Goal: Task Accomplishment & Management: Manage account settings

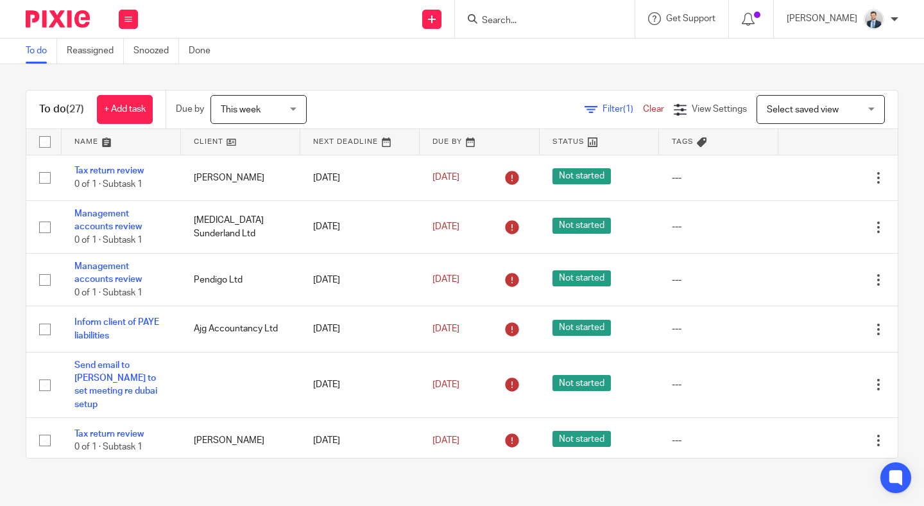
click at [540, 18] on input "Search" at bounding box center [539, 21] width 116 height 12
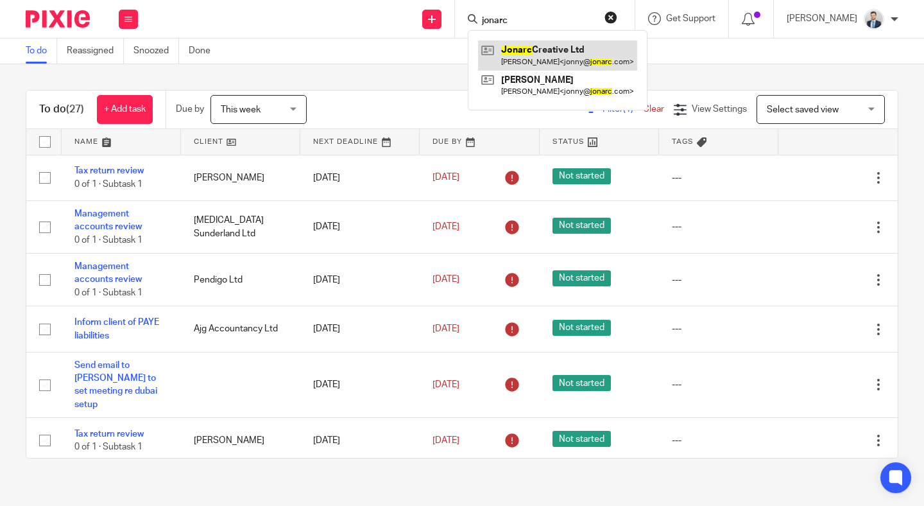
type input "jonarc"
click at [544, 57] on link at bounding box center [557, 55] width 159 height 30
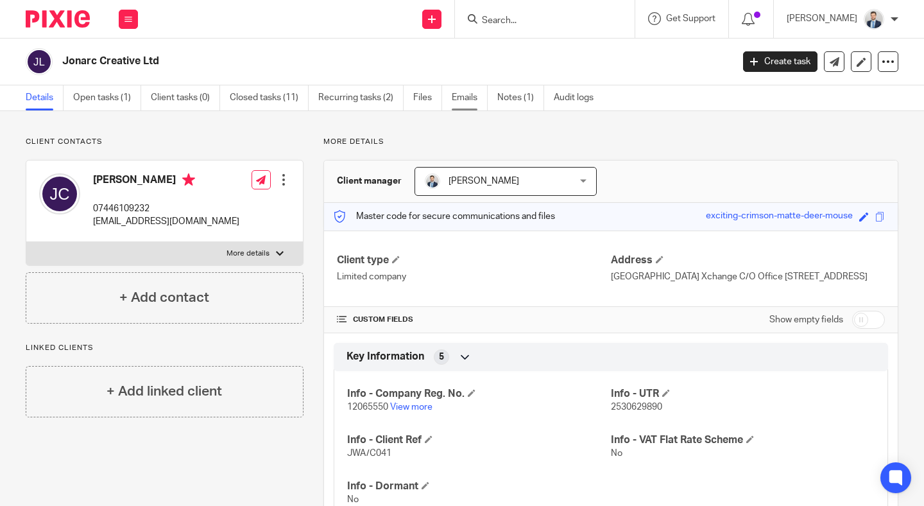
click at [468, 102] on link "Emails" at bounding box center [470, 97] width 36 height 25
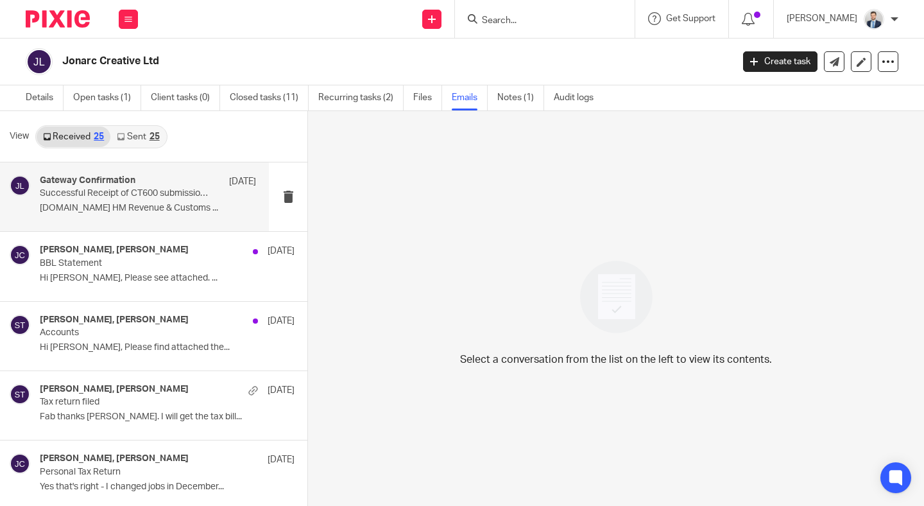
click at [182, 192] on p "Successful Receipt of CT600 submission online for Reference xxxxx29890" at bounding box center [126, 193] width 173 height 11
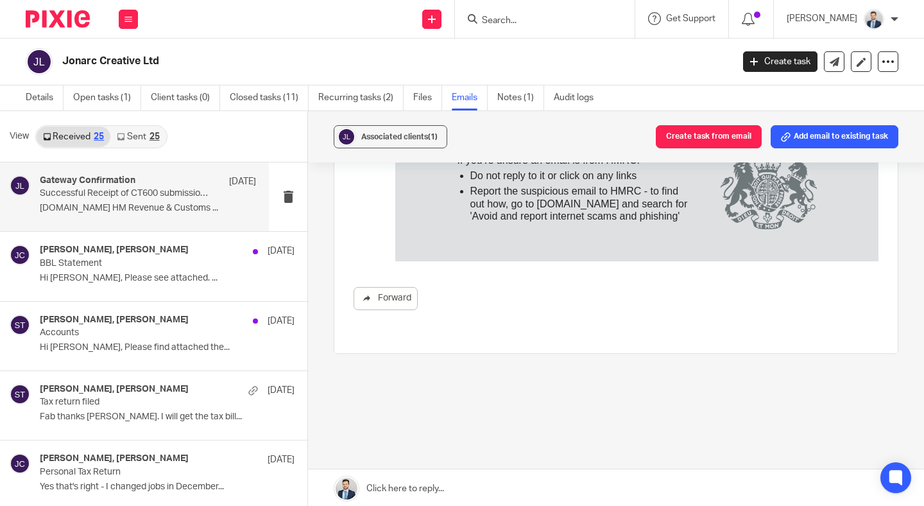
scroll to position [2, 0]
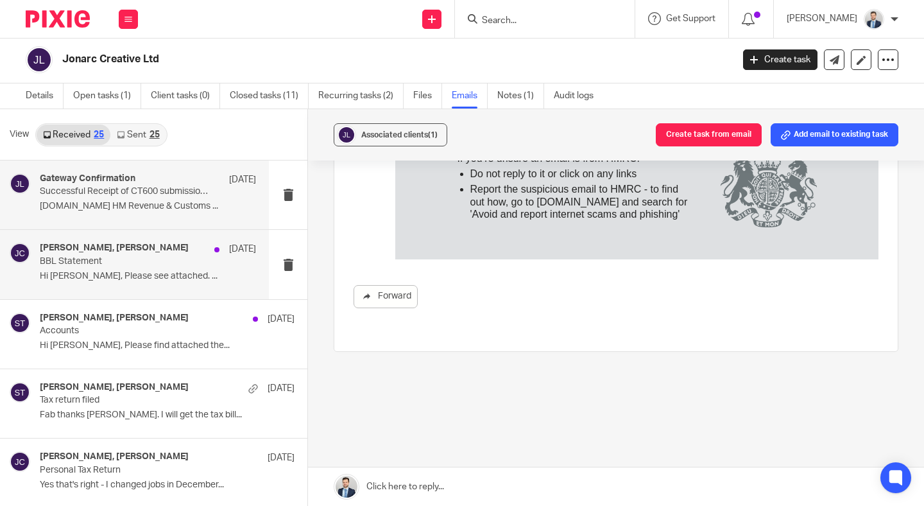
click at [168, 271] on p "Hi Sara, Please see attached. ..." at bounding box center [148, 276] width 216 height 11
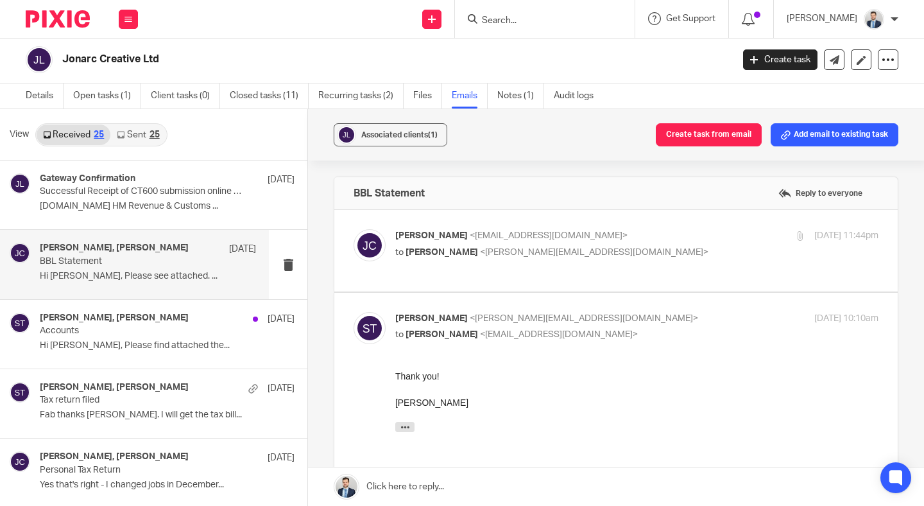
scroll to position [0, 0]
click at [650, 243] on div "Jonny Chambers <jonny@jonarc.com> to Sara Tomczak <sara@waiteaccountants.co.uk>" at bounding box center [556, 244] width 322 height 30
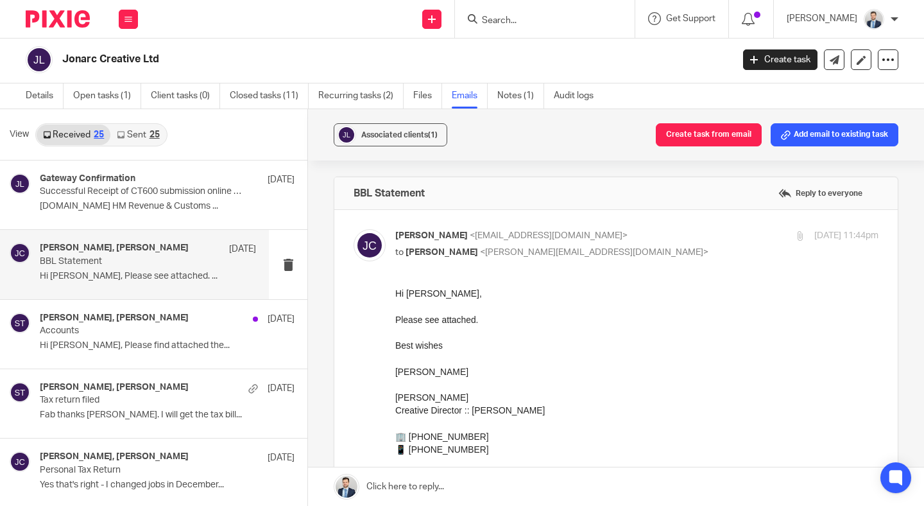
click at [650, 243] on div "Jonny Chambers <jonny@jonarc.com> to Sara Tomczak <sara@waiteaccountants.co.uk>" at bounding box center [556, 244] width 322 height 30
checkbox input "false"
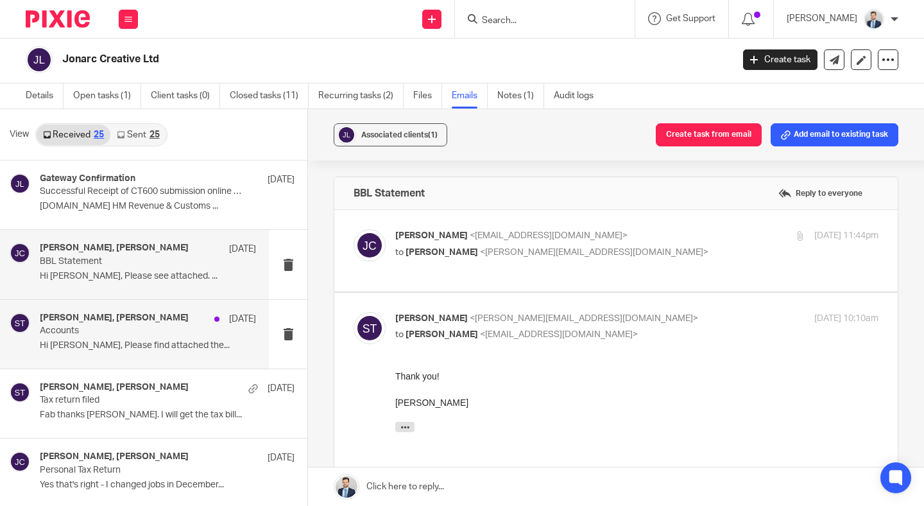
click at [160, 335] on p "Accounts" at bounding box center [126, 330] width 173 height 11
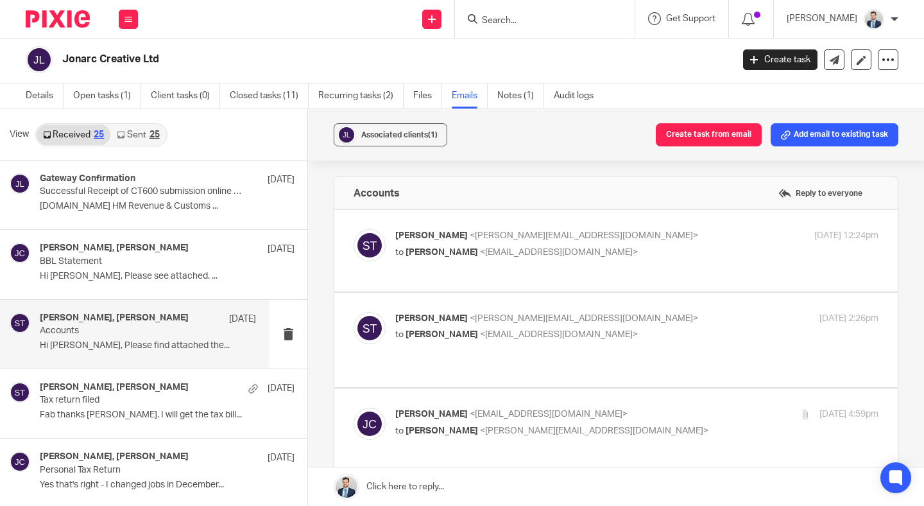
click at [663, 232] on p "Sara Tomczak <sara@waiteaccountants.co.uk>" at bounding box center [556, 235] width 322 height 13
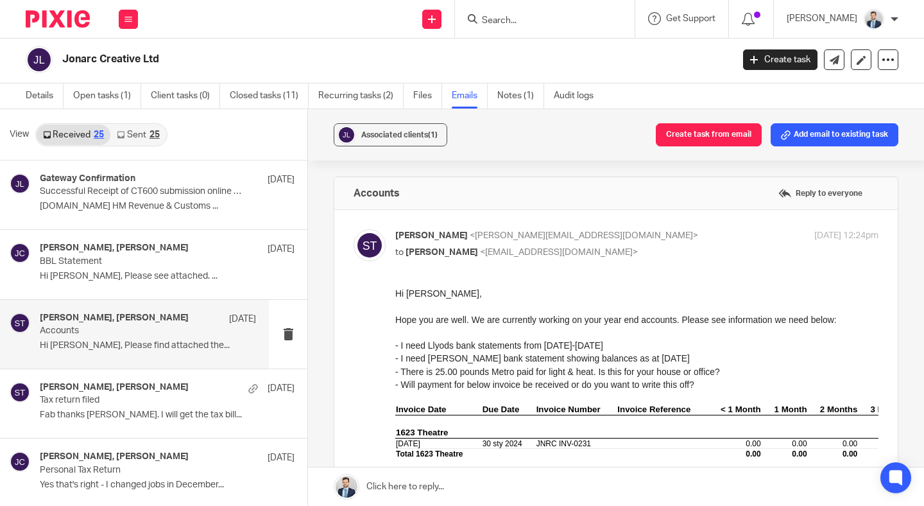
click at [663, 232] on p "Sara Tomczak <sara@waiteaccountants.co.uk>" at bounding box center [556, 235] width 322 height 13
checkbox input "false"
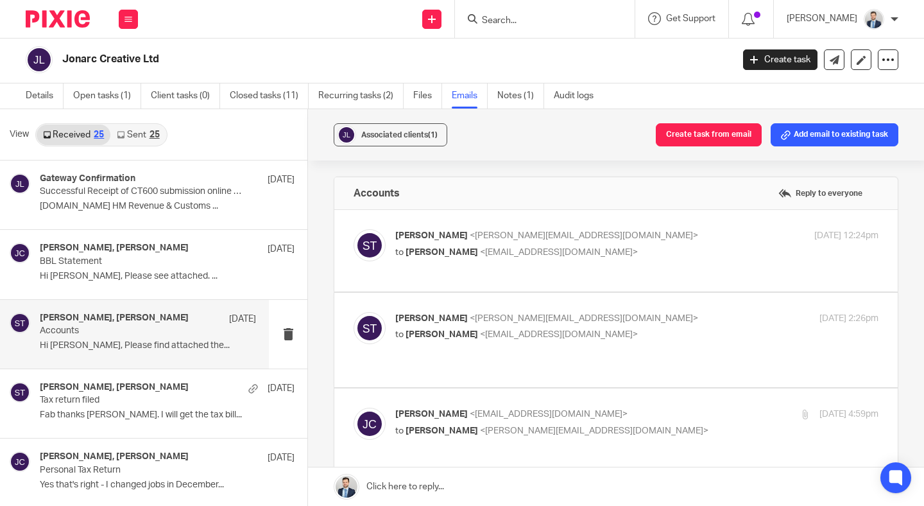
click at [632, 325] on div "Sara Tomczak <sara@waiteaccountants.co.uk> to Jonny Chambers <jonny@jonarc.com>" at bounding box center [556, 327] width 322 height 30
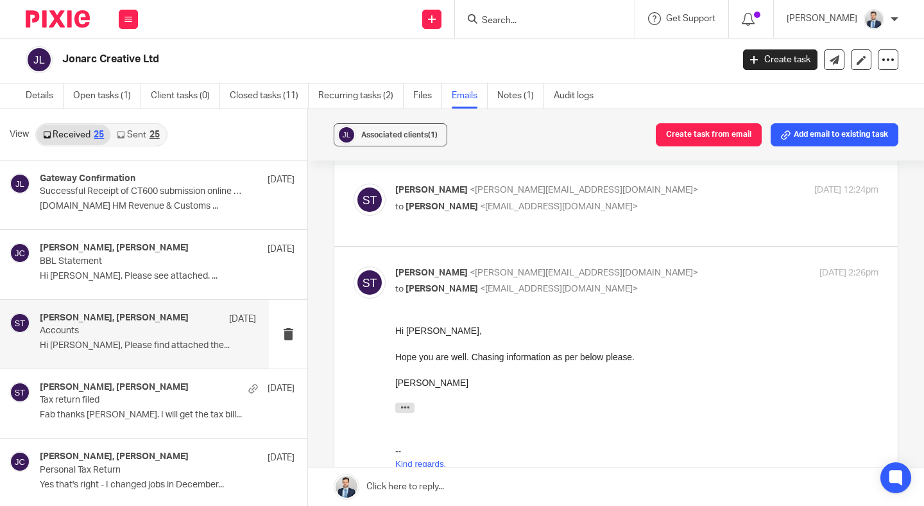
click at [654, 264] on label at bounding box center [615, 481] width 563 height 468
click at [354, 266] on input "checkbox" at bounding box center [353, 266] width 1 height 1
checkbox input "false"
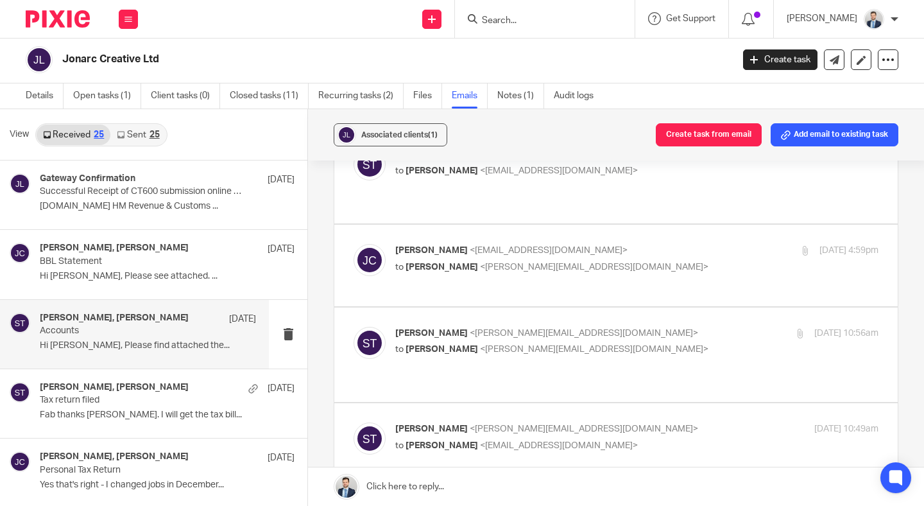
scroll to position [185, 0]
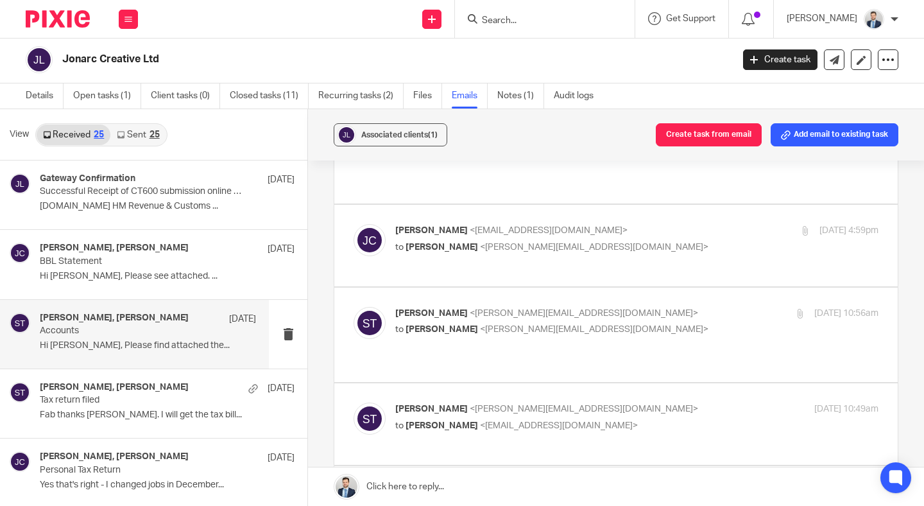
click at [649, 313] on div "Sara Tomczak <sara@waiteaccountants.co.uk> to Pauline Serdena <pauline@waiteacc…" at bounding box center [636, 323] width 483 height 32
checkbox input "true"
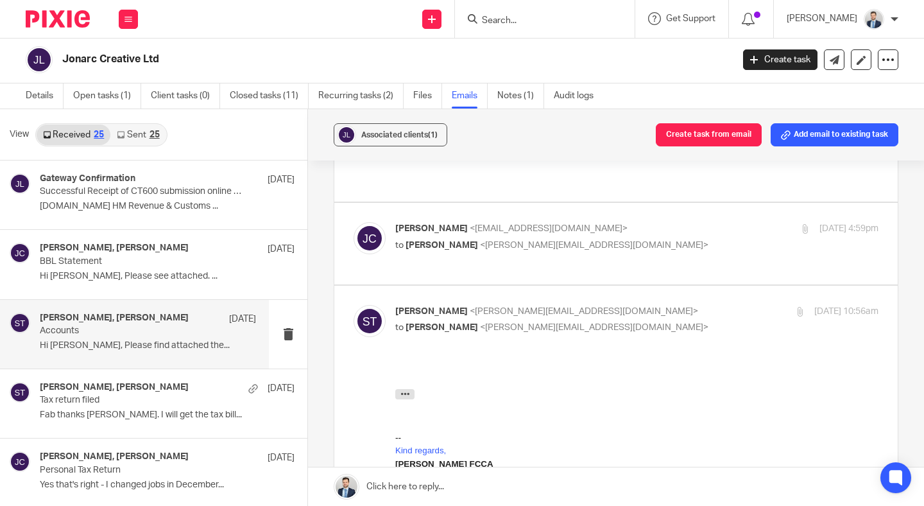
scroll to position [0, 0]
click at [683, 240] on div "Jonny Chambers <jonny@jonarc.com> to Sara Tomczak <sara@waiteaccountants.co.uk>…" at bounding box center [636, 238] width 483 height 32
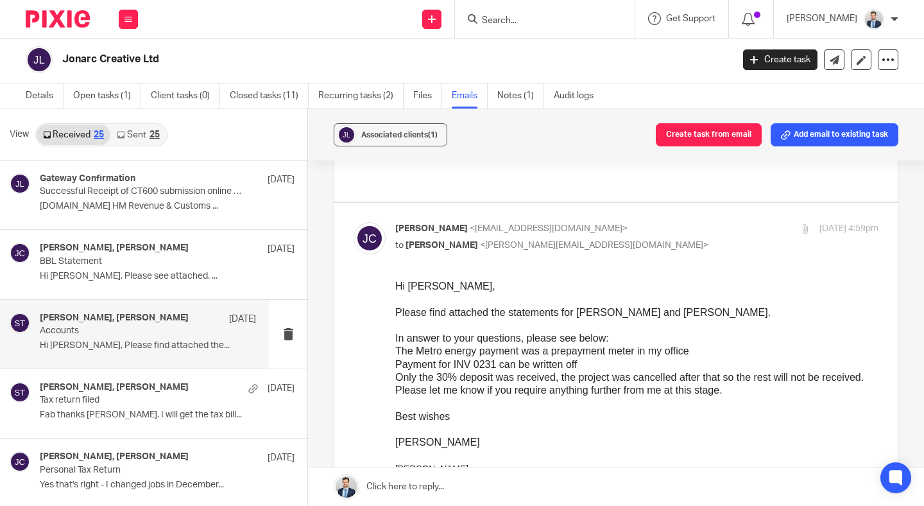
click at [684, 223] on div "Jonny Chambers <jonny@jonarc.com> to Sara Tomczak <sara@waiteaccountants.co.uk>" at bounding box center [556, 237] width 322 height 30
checkbox input "false"
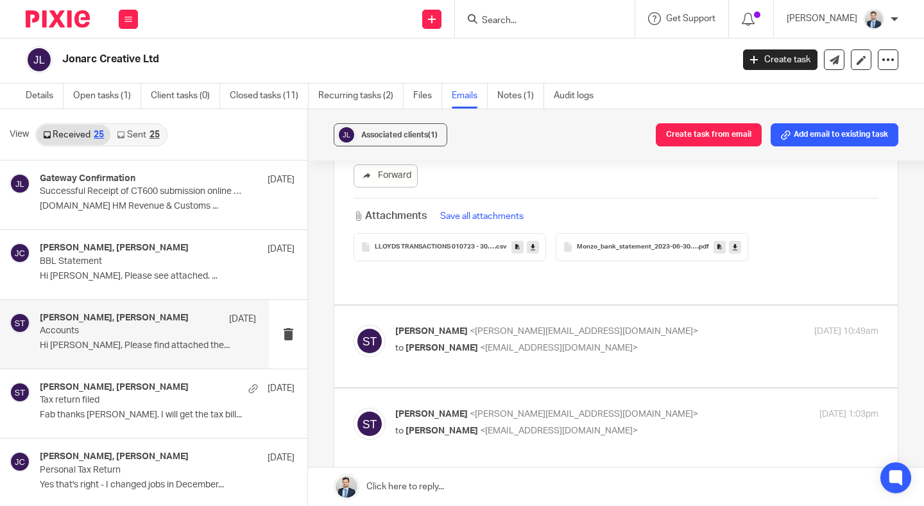
scroll to position [658, 0]
click at [661, 323] on p "Sara Tomczak <sara@waiteaccountants.co.uk>" at bounding box center [556, 329] width 322 height 13
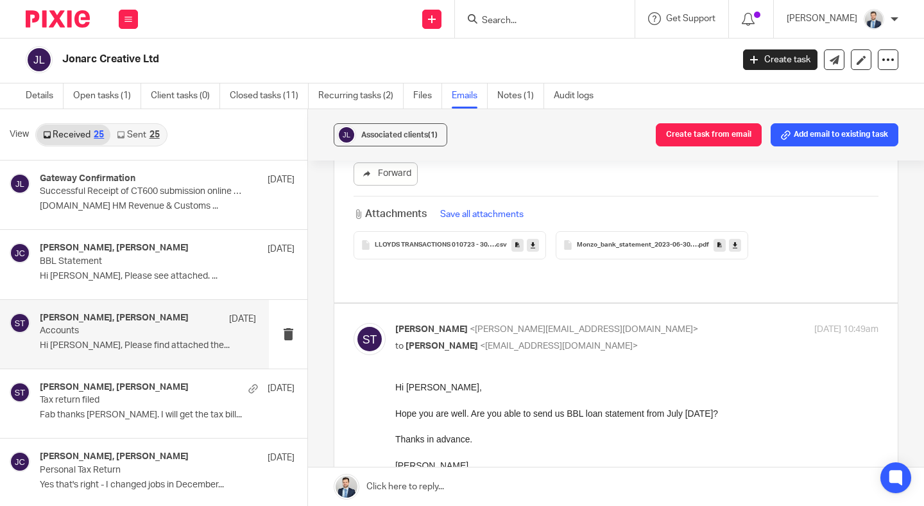
scroll to position [0, 0]
click at [661, 323] on p "Sara Tomczak <sara@waiteaccountants.co.uk>" at bounding box center [556, 329] width 322 height 13
checkbox input "false"
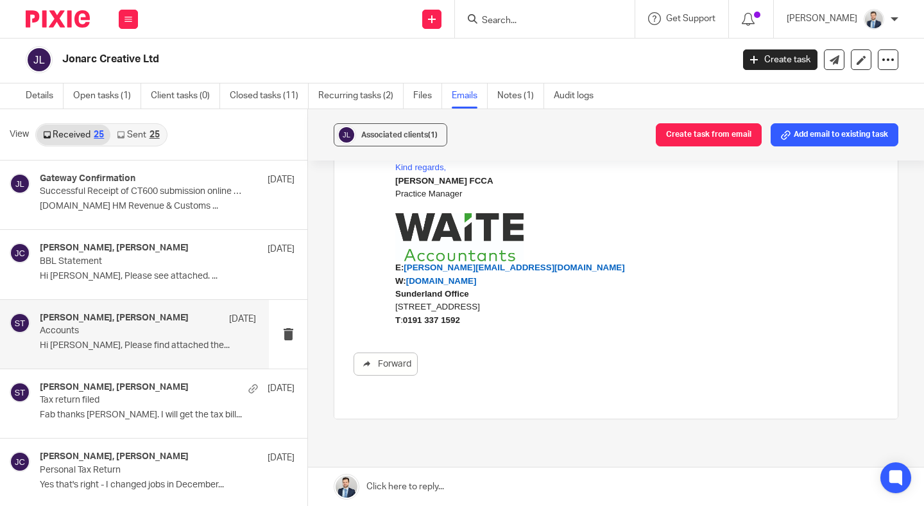
scroll to position [1105, 0]
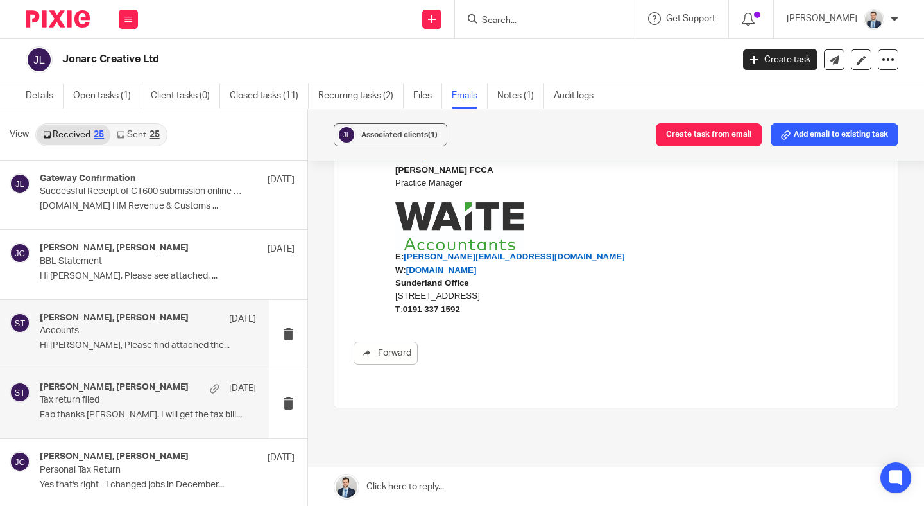
click at [148, 404] on p "Tax return filed" at bounding box center [126, 400] width 173 height 11
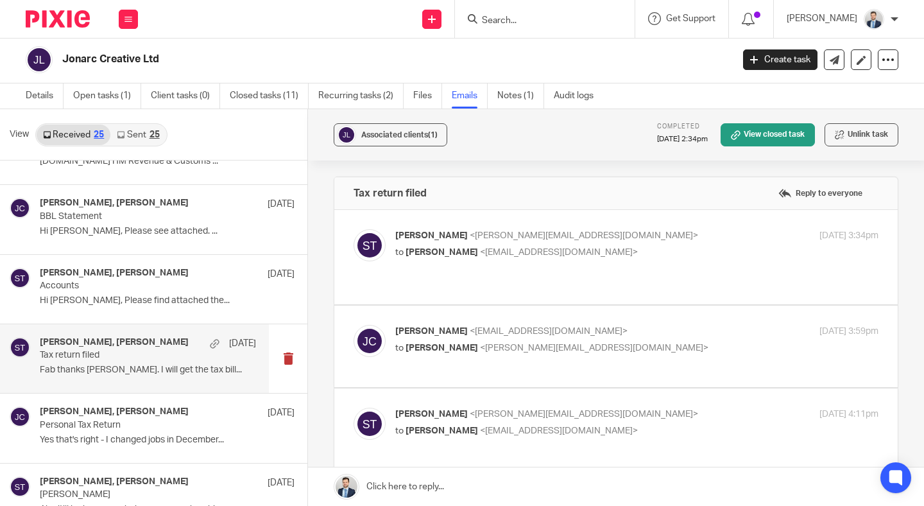
scroll to position [52, 0]
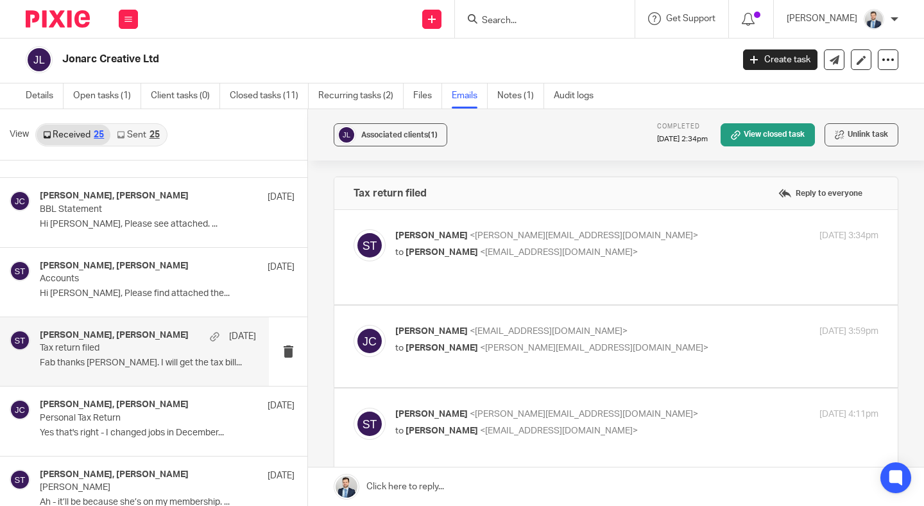
click at [643, 245] on div "Sara Tomczak <sara@waiteaccountants.co.uk> to Jonathon Chambers <jonny@jonarc.c…" at bounding box center [556, 244] width 322 height 30
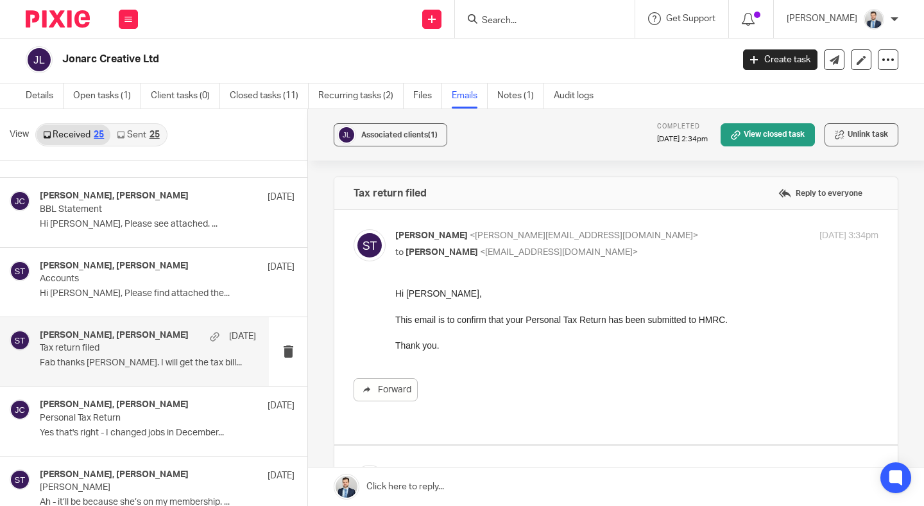
scroll to position [0, 0]
click at [643, 245] on div "Sara Tomczak <sara@waiteaccountants.co.uk> to Jonathon Chambers <jonny@jonarc.c…" at bounding box center [556, 244] width 322 height 30
checkbox input "false"
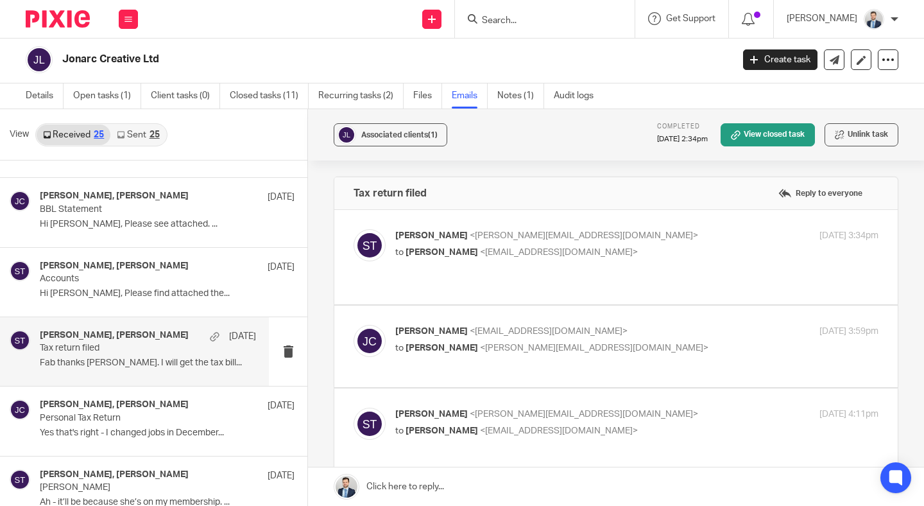
click at [642, 351] on p "to Sara Tomczak <sara@waiteaccountants.co.uk>" at bounding box center [556, 347] width 322 height 13
checkbox input "true"
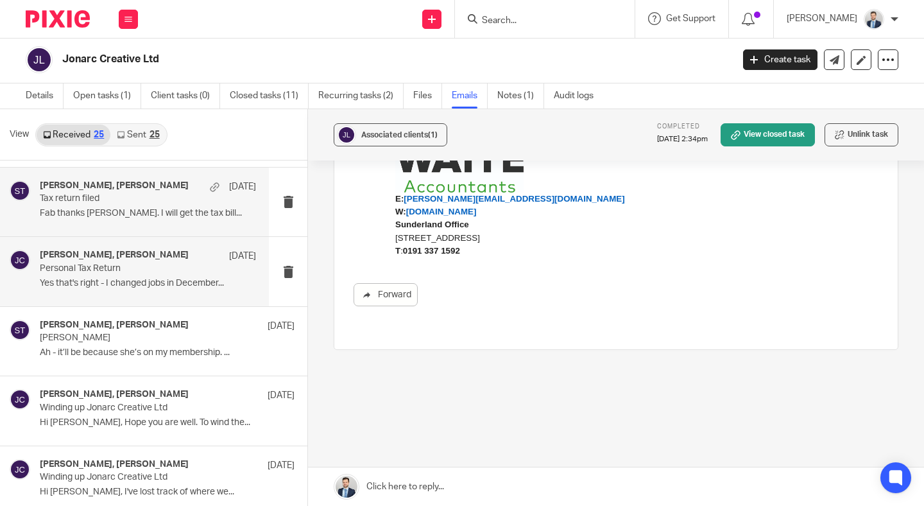
scroll to position [201, 0]
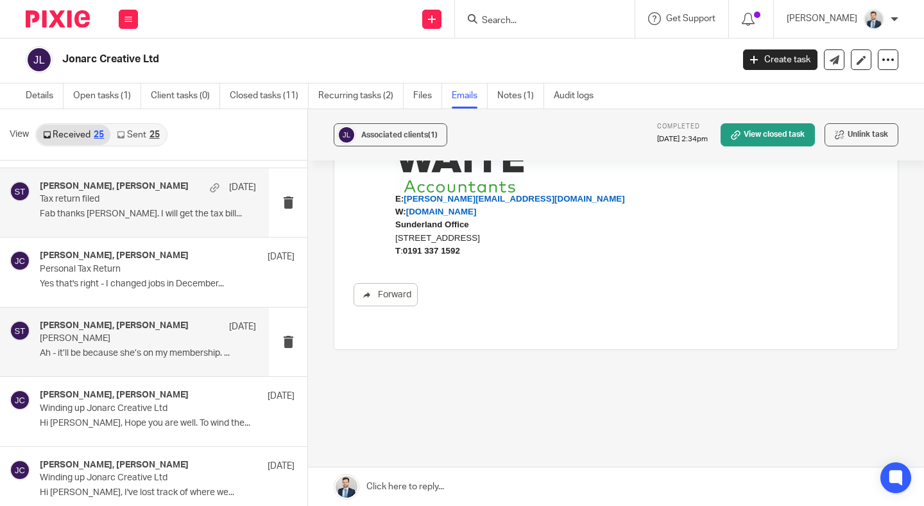
click at [160, 343] on p "Corinne Kilvington" at bounding box center [126, 338] width 173 height 11
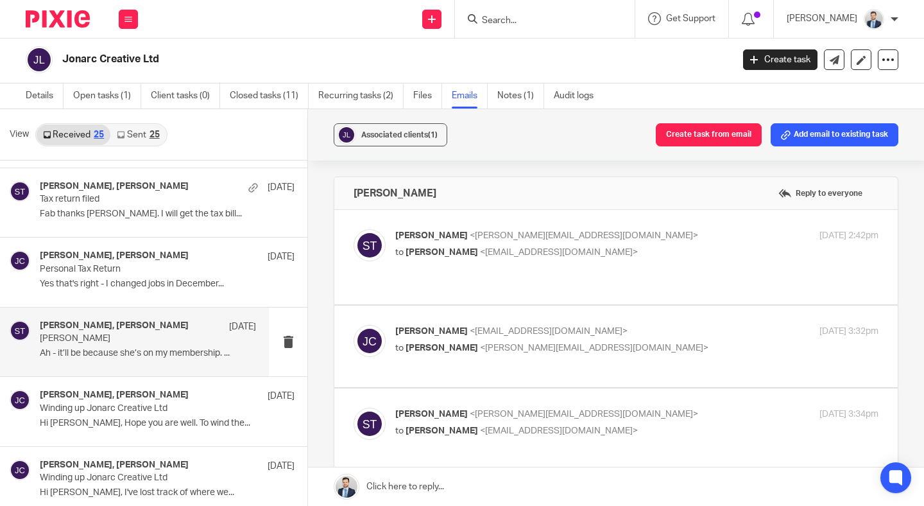
scroll to position [0, 0]
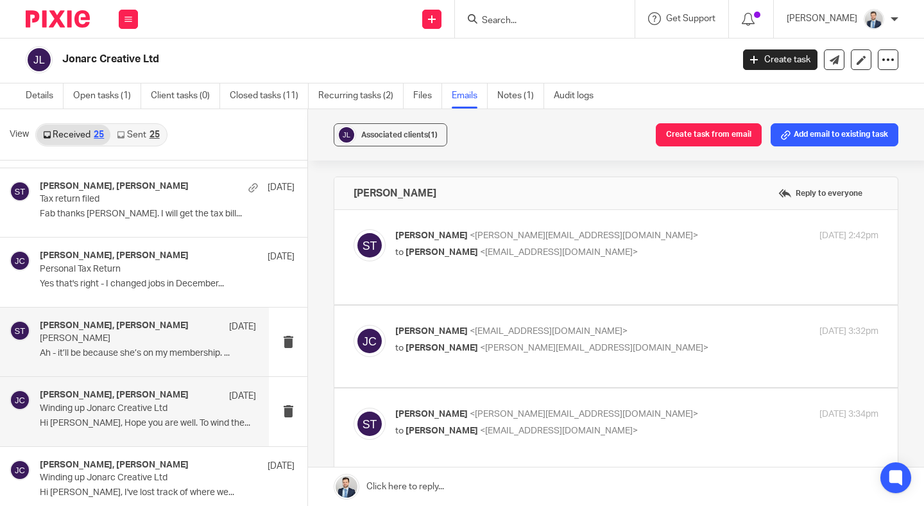
click at [169, 424] on p "Hi Jonny, Hope you are well. To wind the..." at bounding box center [148, 423] width 216 height 11
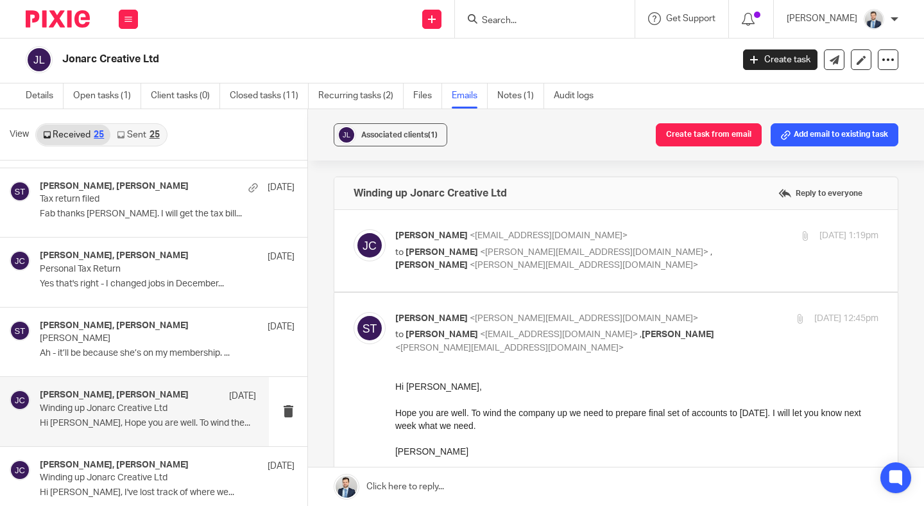
click at [734, 234] on div "27 Aug 2024 1:19pm" at bounding box center [797, 235] width 161 height 13
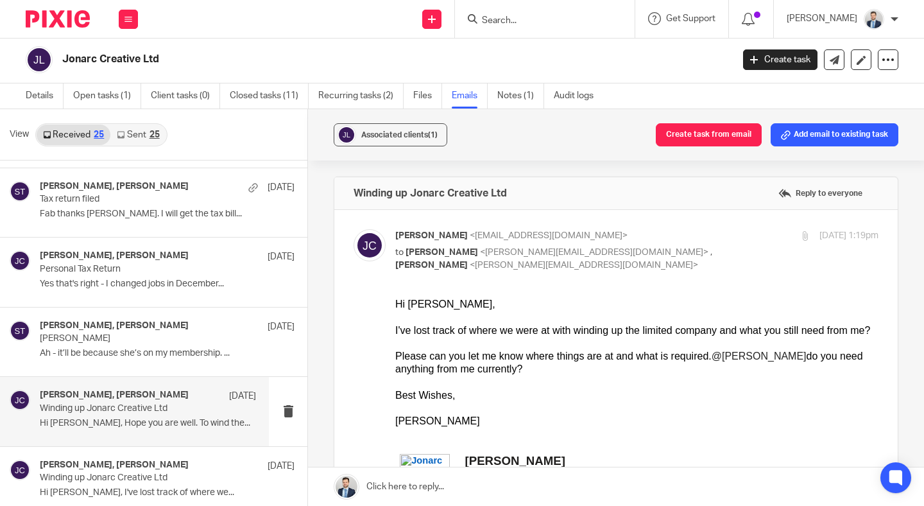
click at [705, 232] on p "Jonny Chambers <jonny@jonarc.com>" at bounding box center [556, 235] width 322 height 13
checkbox input "false"
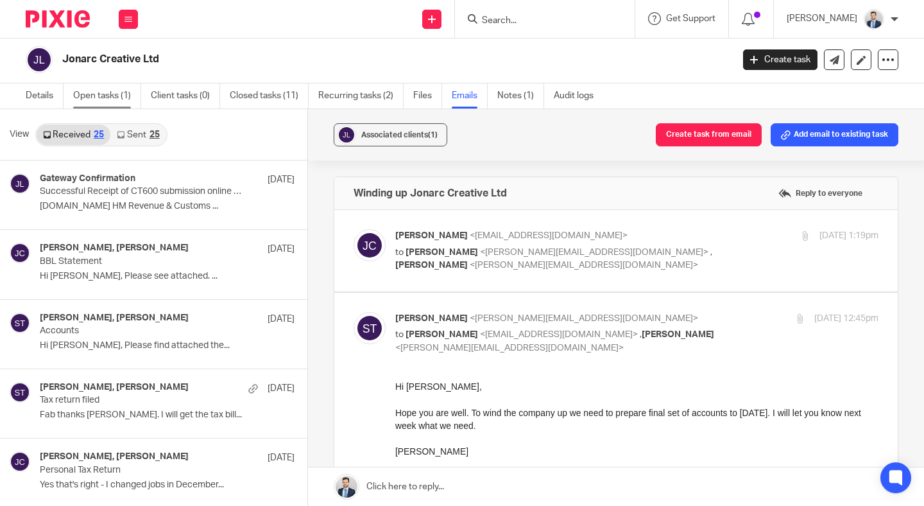
click at [100, 106] on link "Open tasks (1)" at bounding box center [107, 95] width 68 height 25
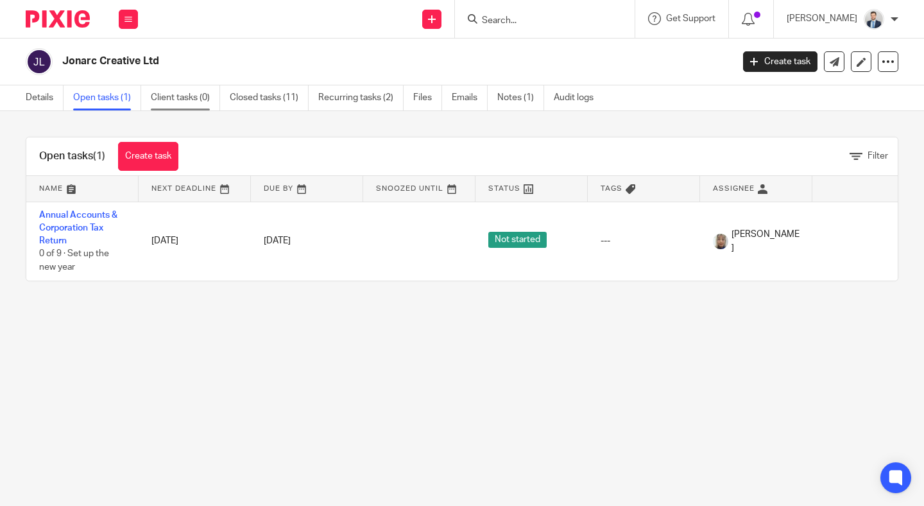
click at [165, 101] on link "Client tasks (0)" at bounding box center [185, 97] width 69 height 25
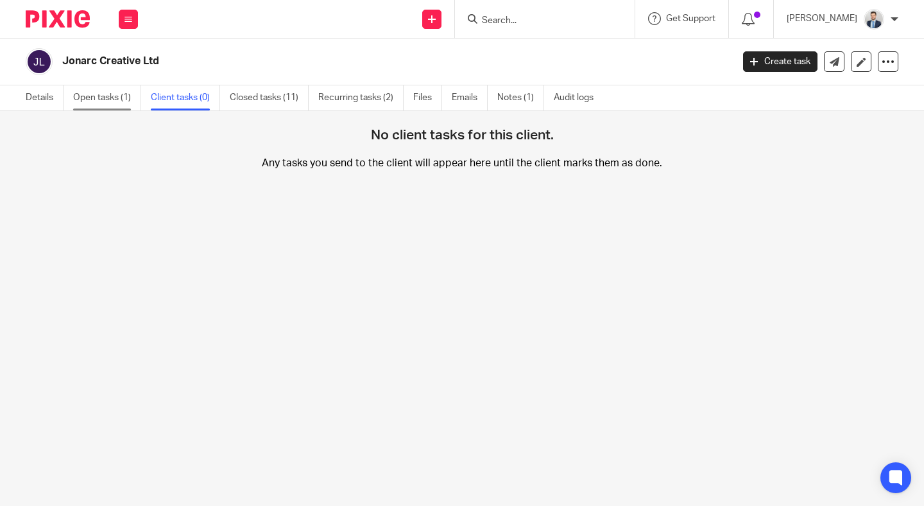
click at [130, 95] on link "Open tasks (1)" at bounding box center [107, 97] width 68 height 25
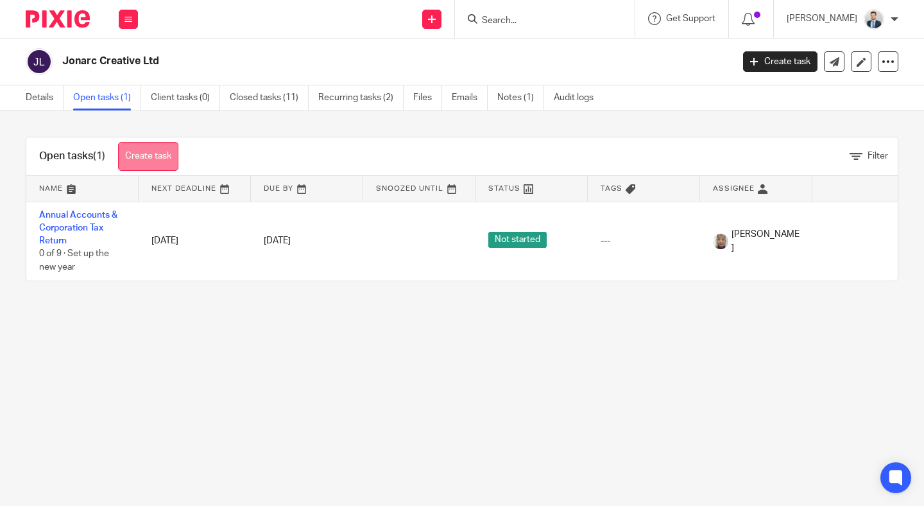
click at [173, 146] on link "Create task" at bounding box center [148, 156] width 60 height 29
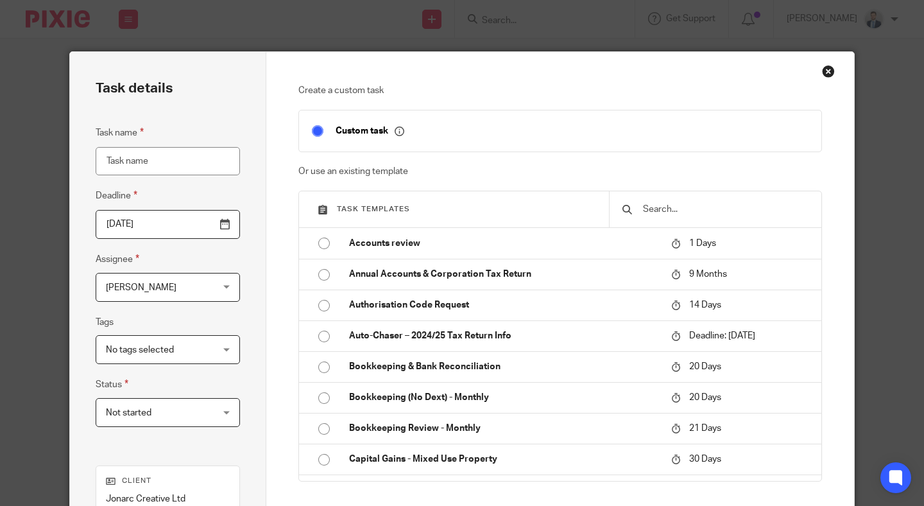
click at [701, 211] on input "text" at bounding box center [725, 209] width 167 height 14
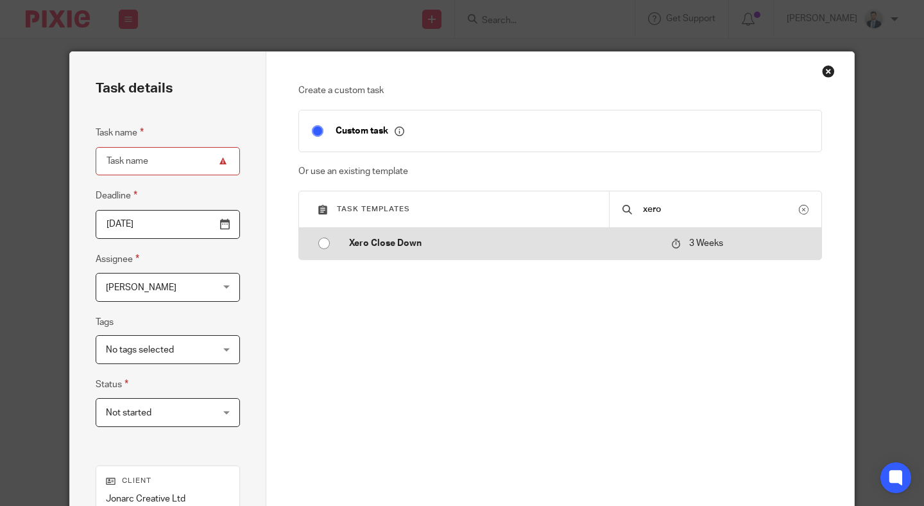
type input "xero"
click at [549, 237] on td "Xero Close Down" at bounding box center [500, 243] width 329 height 31
type input "2025-11-02"
type input "Xero Close Down"
checkbox input "false"
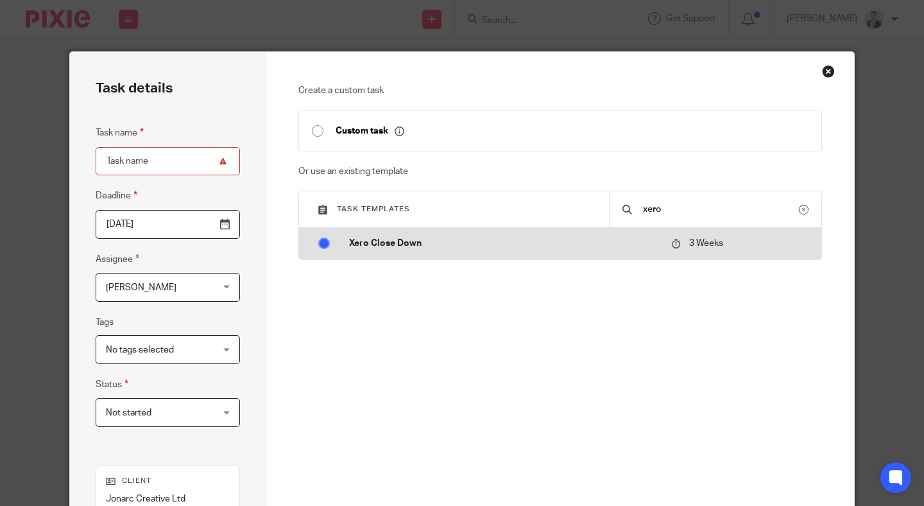
radio input "true"
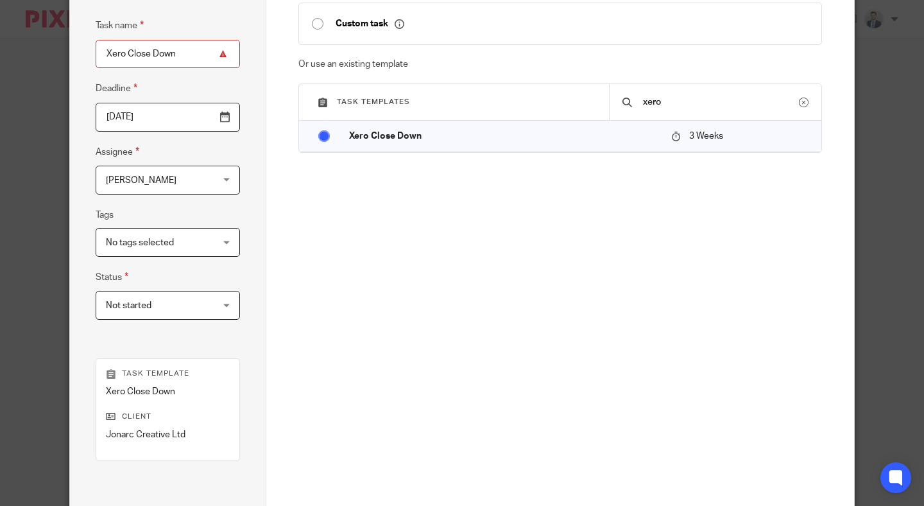
scroll to position [254, 0]
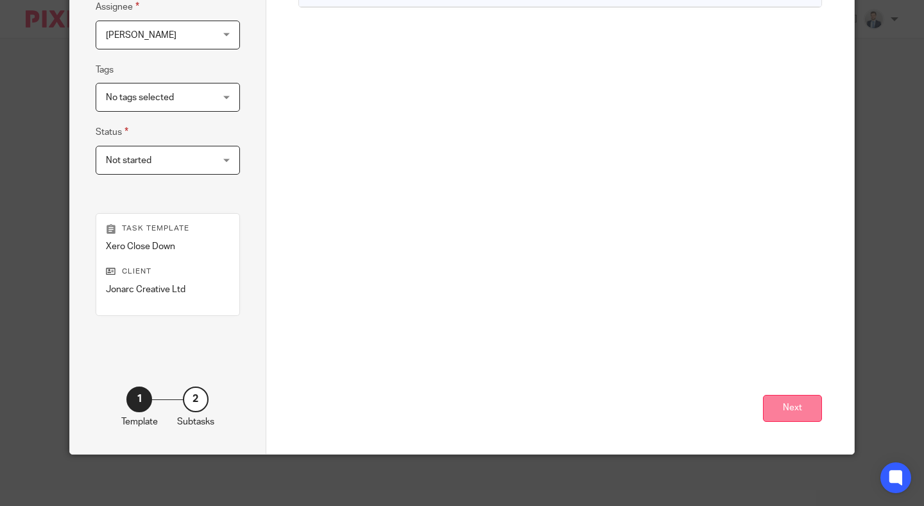
click at [787, 404] on button "Next" at bounding box center [792, 409] width 59 height 28
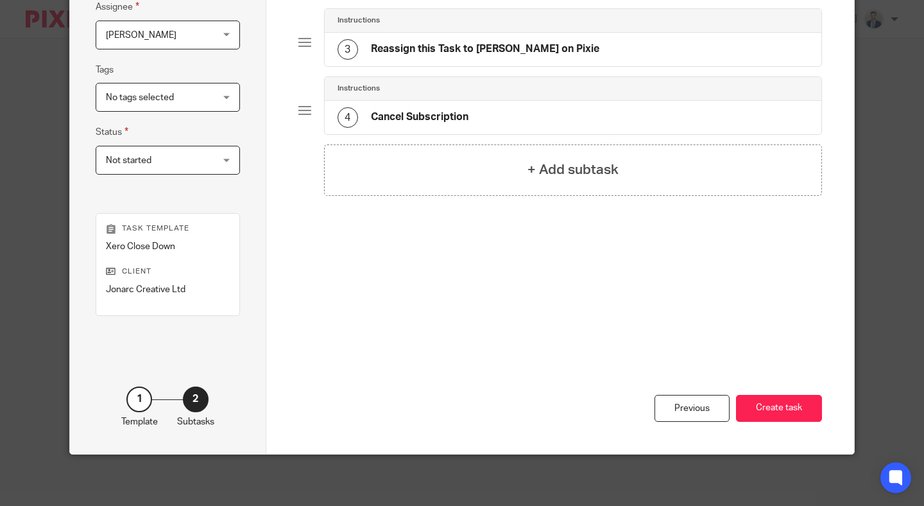
click at [755, 391] on div "Previous Create task" at bounding box center [560, 382] width 524 height 142
click at [756, 402] on button "Create task" at bounding box center [779, 409] width 86 height 28
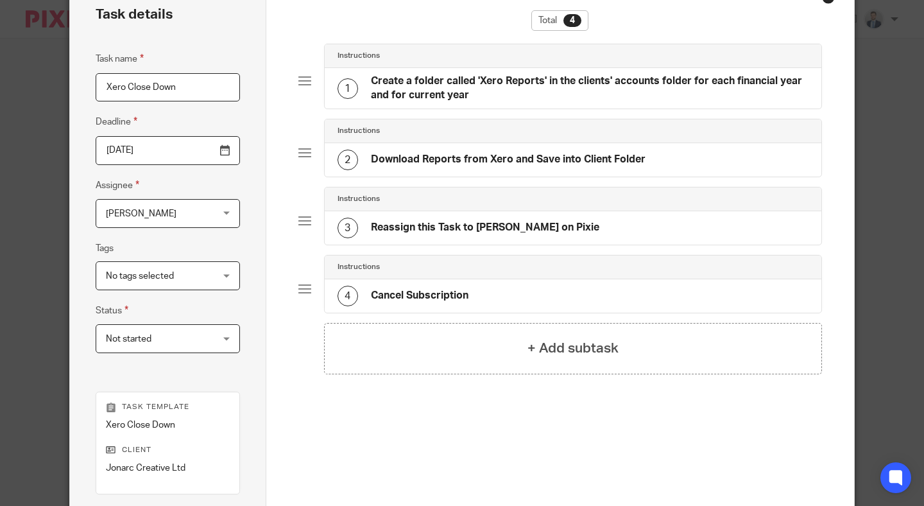
scroll to position [0, 0]
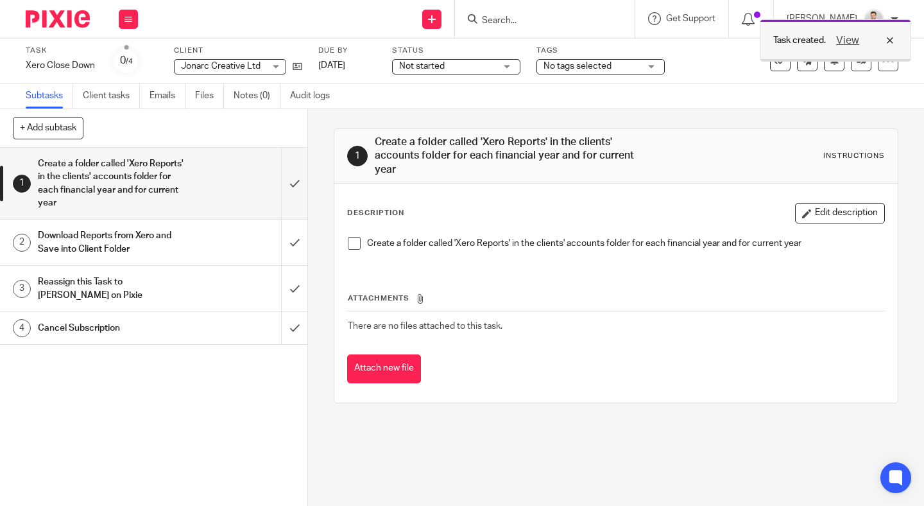
click at [890, 42] on div "View" at bounding box center [862, 40] width 72 height 15
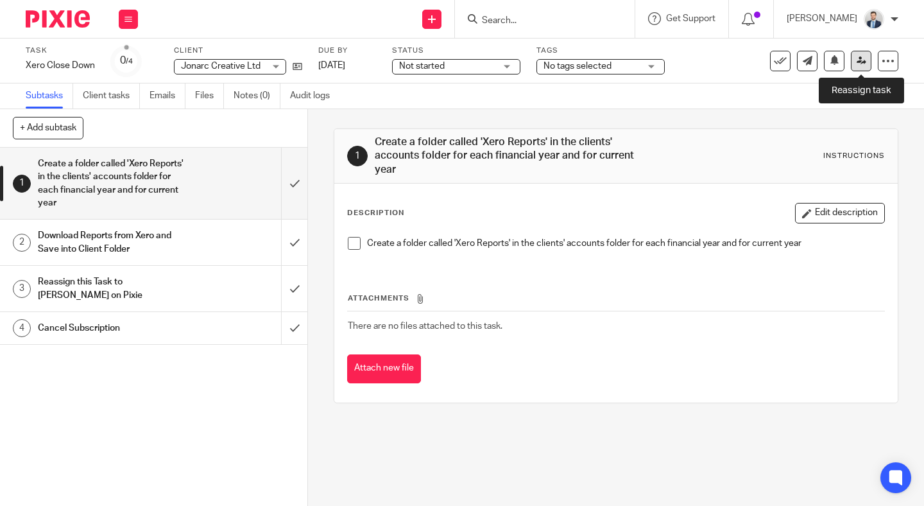
click at [860, 64] on icon at bounding box center [862, 61] width 10 height 10
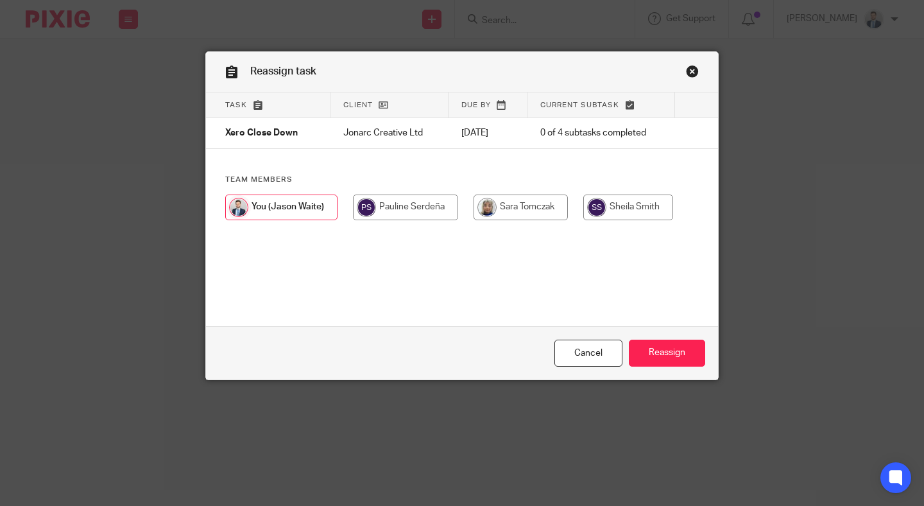
click at [411, 219] on input "radio" at bounding box center [405, 207] width 105 height 26
radio input "true"
click at [632, 348] on input "Reassign" at bounding box center [667, 353] width 76 height 28
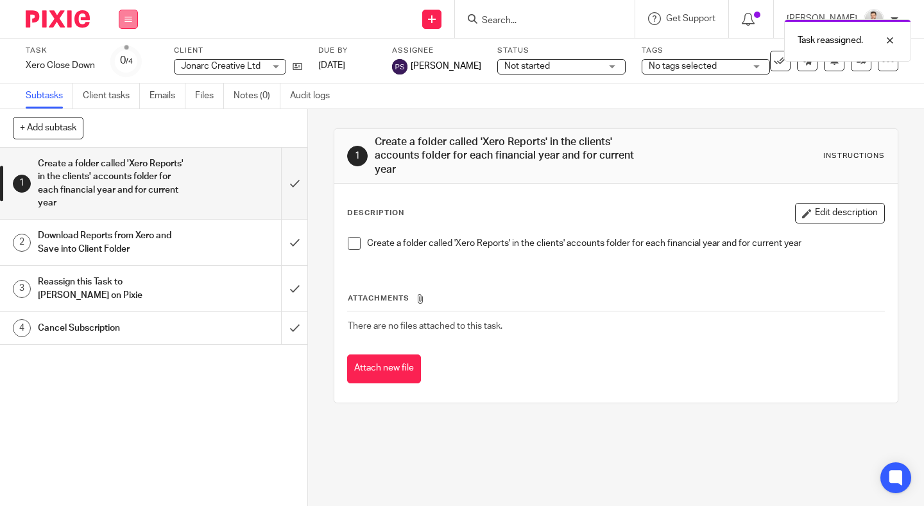
click at [128, 17] on icon at bounding box center [128, 19] width 8 height 8
click at [126, 63] on link "Work" at bounding box center [122, 59] width 22 height 9
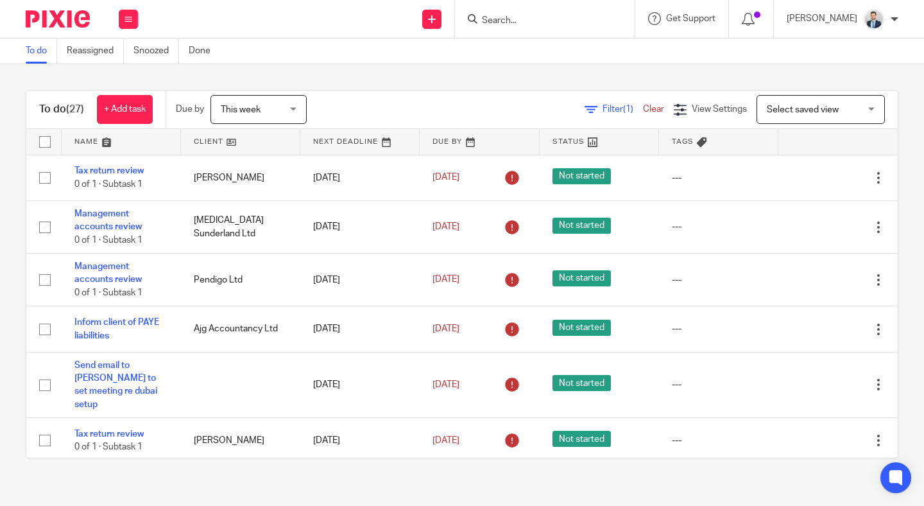
click at [577, 20] on input "Search" at bounding box center [539, 21] width 116 height 12
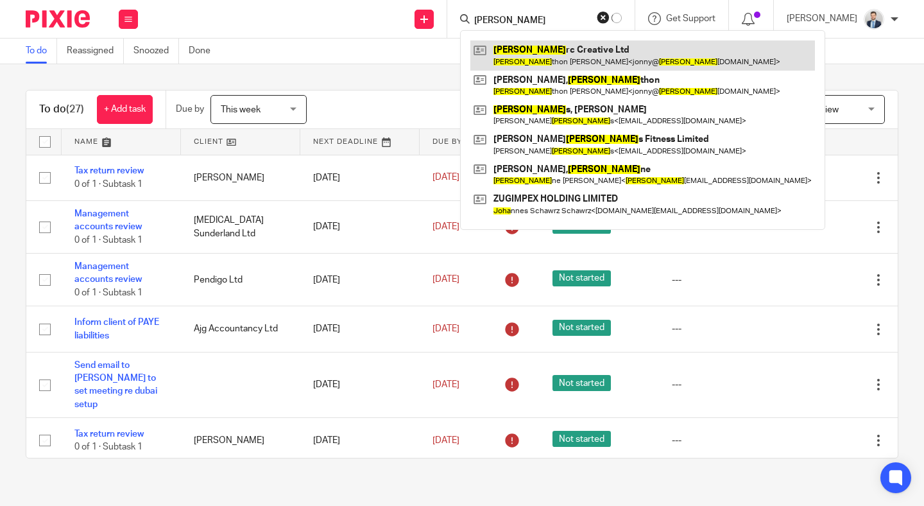
type input "JON"
click at [588, 47] on link at bounding box center [642, 55] width 345 height 30
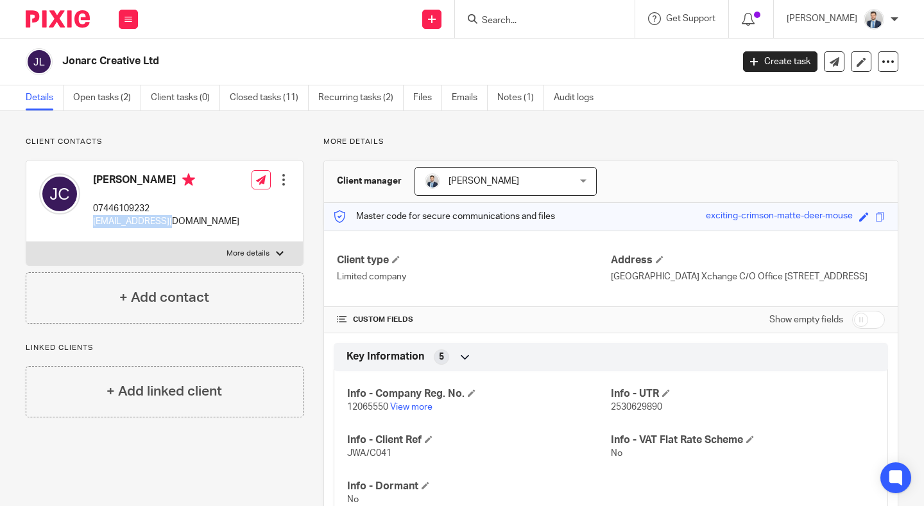
drag, startPoint x: 169, startPoint y: 223, endPoint x: 90, endPoint y: 223, distance: 79.6
click at [90, 223] on div "Jonathon Chambers 07446109232 jonny@jonarc.com" at bounding box center [139, 201] width 200 height 68
copy p "[EMAIL_ADDRESS][DOMAIN_NAME]"
click at [470, 91] on link "Emails" at bounding box center [470, 97] width 36 height 25
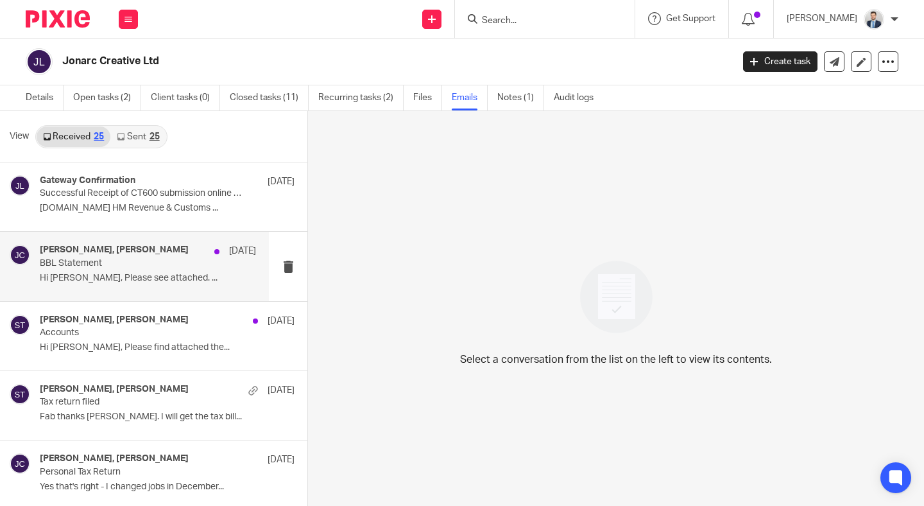
click at [118, 266] on p "BBL Statement" at bounding box center [126, 263] width 173 height 11
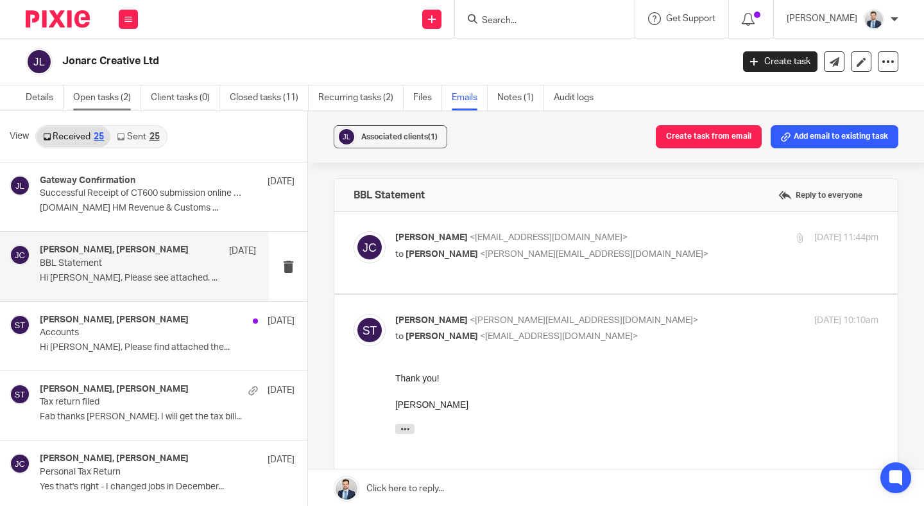
click at [94, 96] on link "Open tasks (2)" at bounding box center [107, 97] width 68 height 25
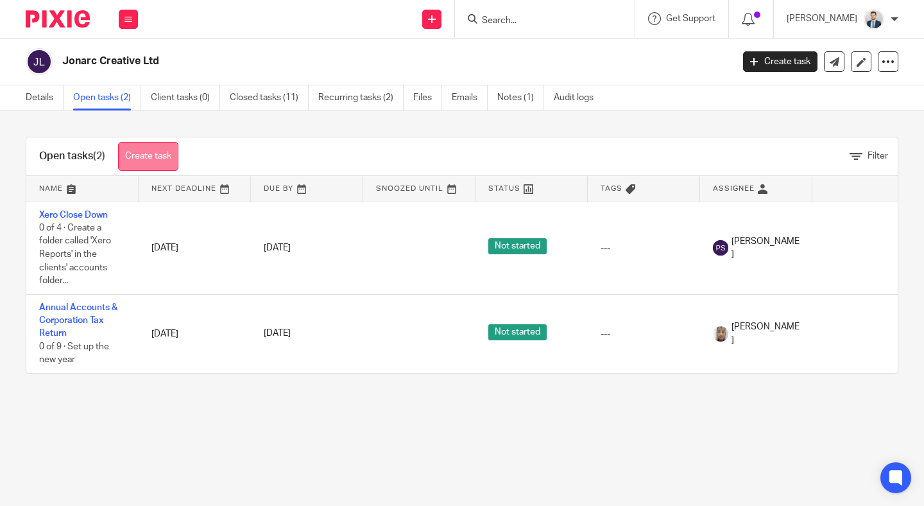
click at [155, 157] on link "Create task" at bounding box center [148, 156] width 60 height 29
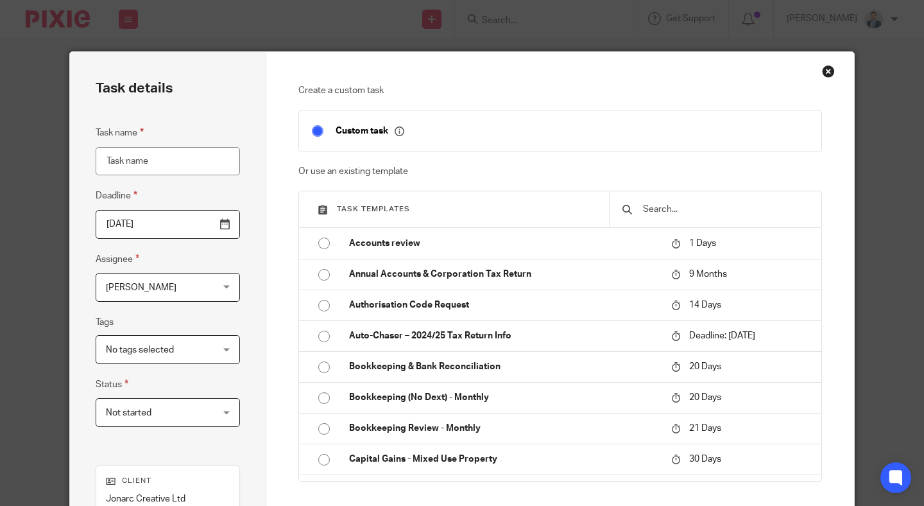
click at [718, 212] on input "text" at bounding box center [725, 209] width 167 height 14
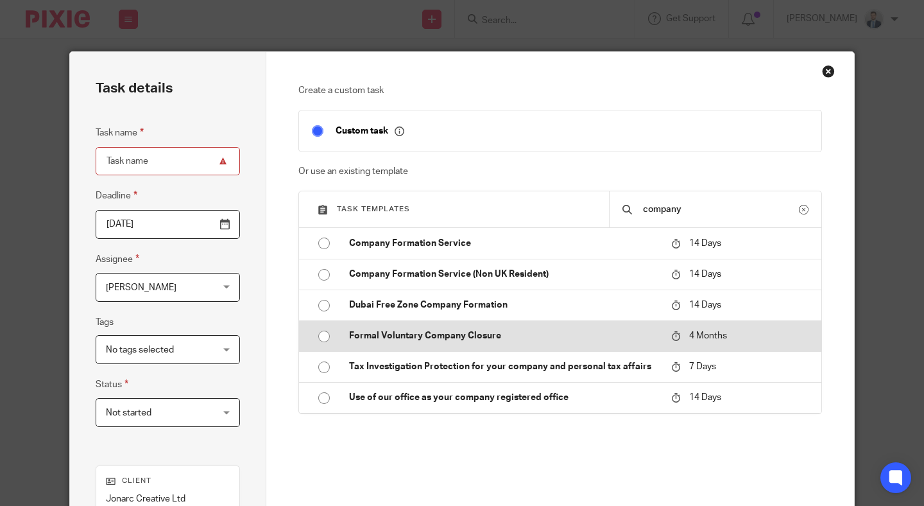
type input "company"
click at [578, 323] on td "Formal Voluntary Company Closure" at bounding box center [500, 335] width 329 height 31
type input "2026-02-12"
type input "Formal Voluntary Company Closure"
checkbox input "false"
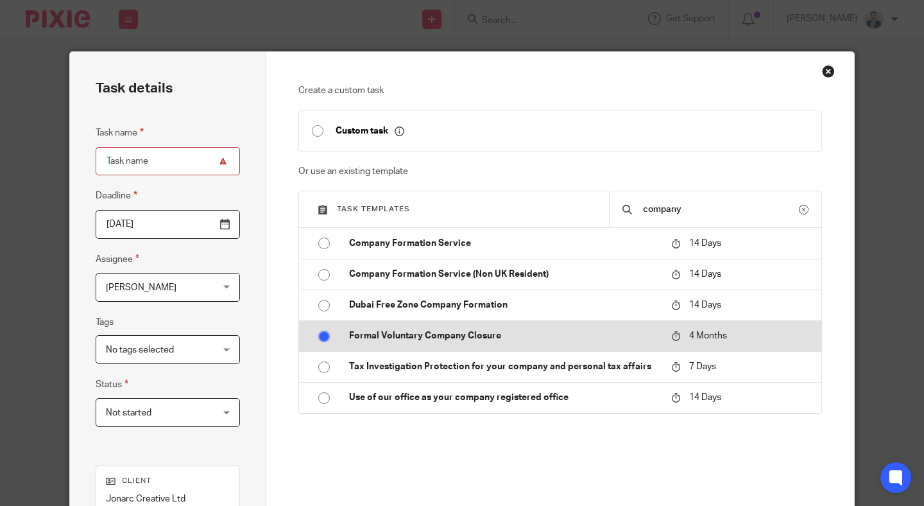
radio input "true"
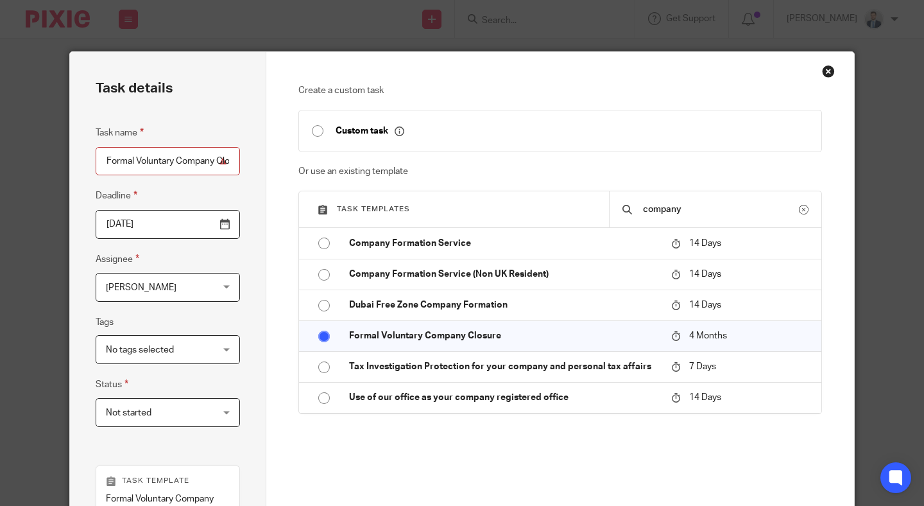
click at [191, 221] on input "2026-02-12" at bounding box center [168, 224] width 144 height 29
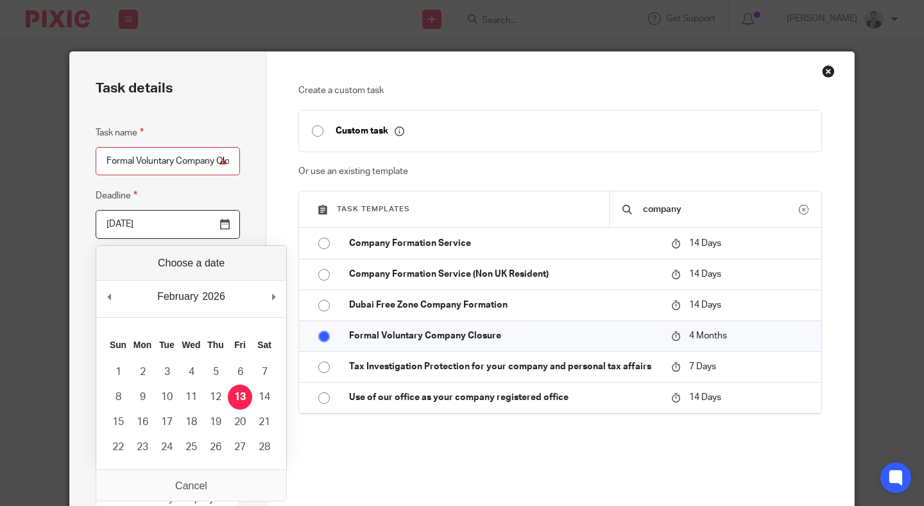
click at [254, 201] on div "Task details Task name Formal Voluntary Company Closure Deadline 2026-02-12 Ass…" at bounding box center [168, 385] width 196 height 667
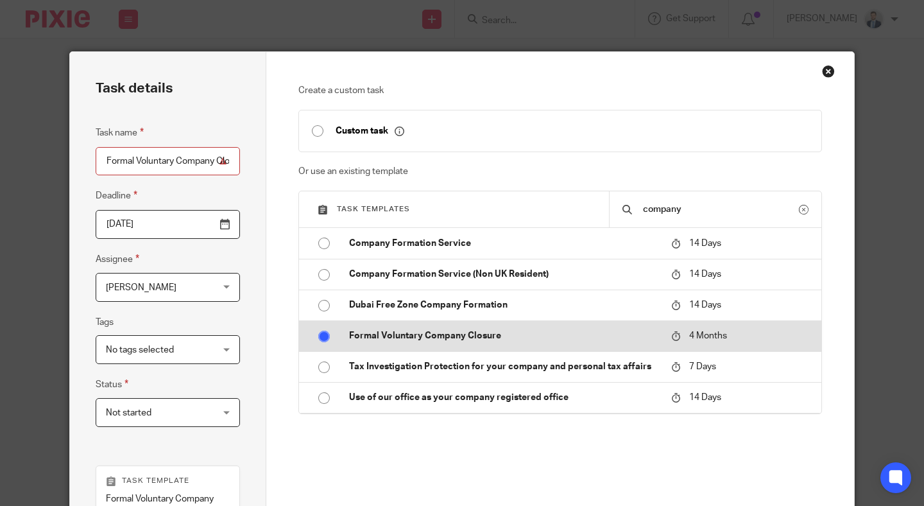
scroll to position [267, 0]
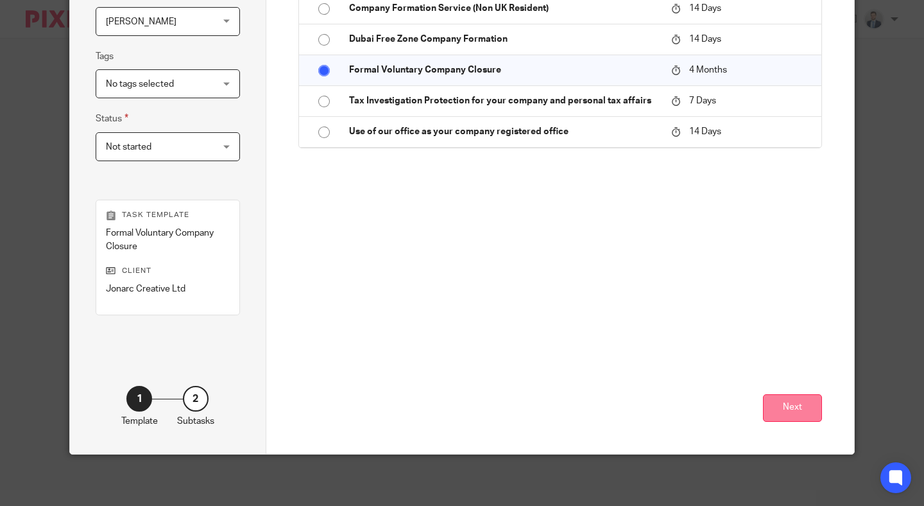
click at [803, 404] on button "Next" at bounding box center [792, 408] width 59 height 28
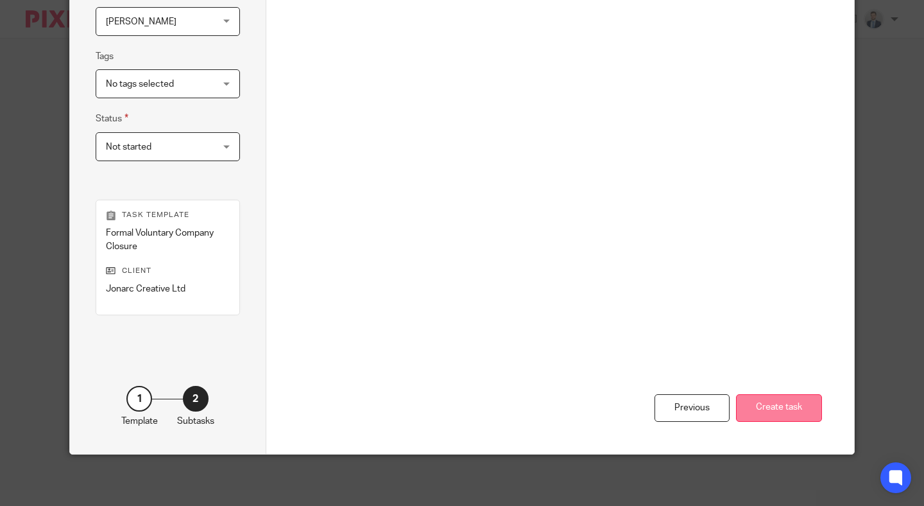
click at [770, 406] on button "Create task" at bounding box center [779, 408] width 86 height 28
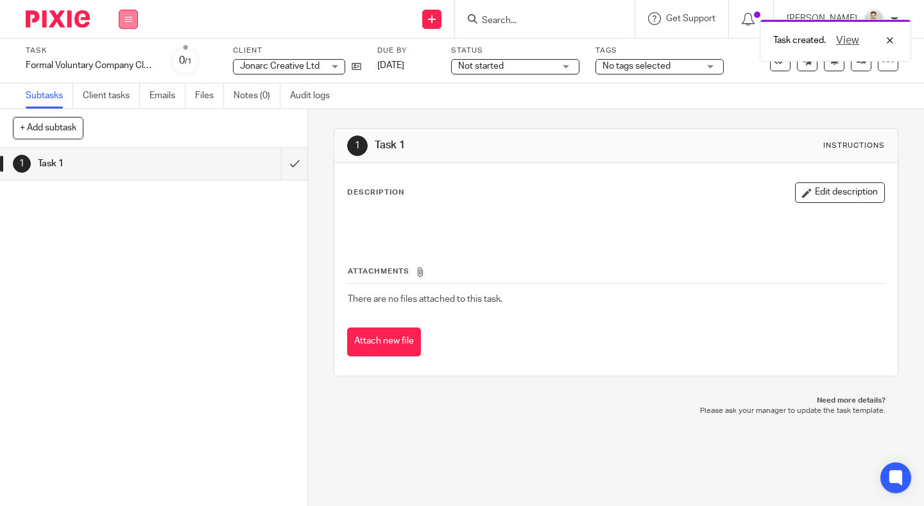
click at [128, 15] on icon at bounding box center [128, 19] width 8 height 8
click at [127, 58] on link "Work" at bounding box center [122, 59] width 22 height 9
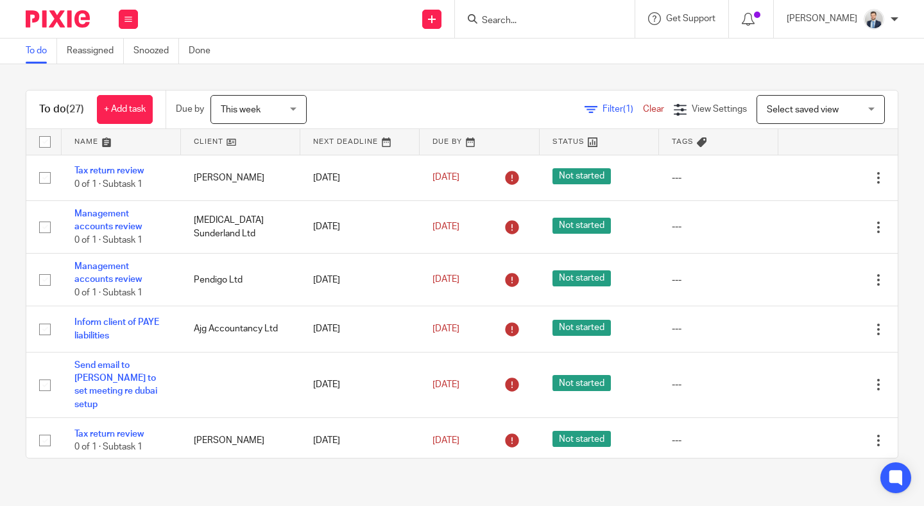
click at [529, 25] on input "Search" at bounding box center [539, 21] width 116 height 12
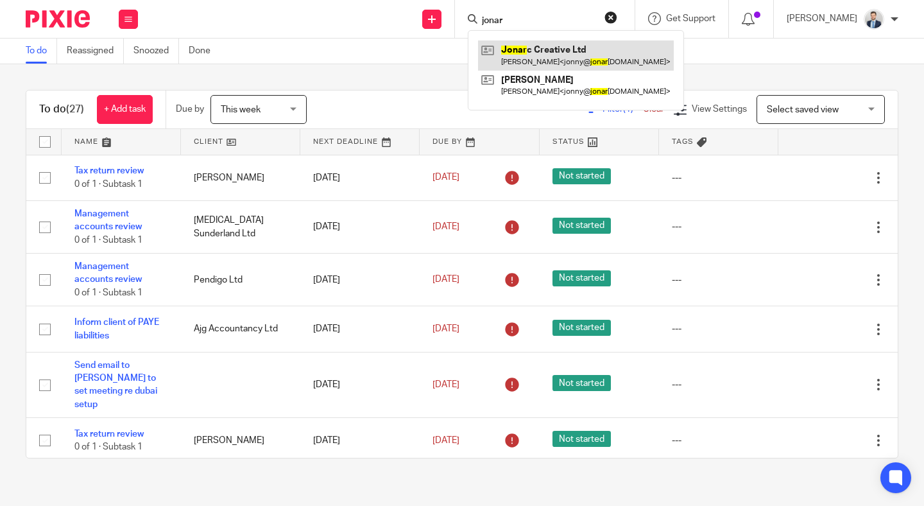
type input "jonar"
click at [556, 64] on link at bounding box center [576, 55] width 196 height 30
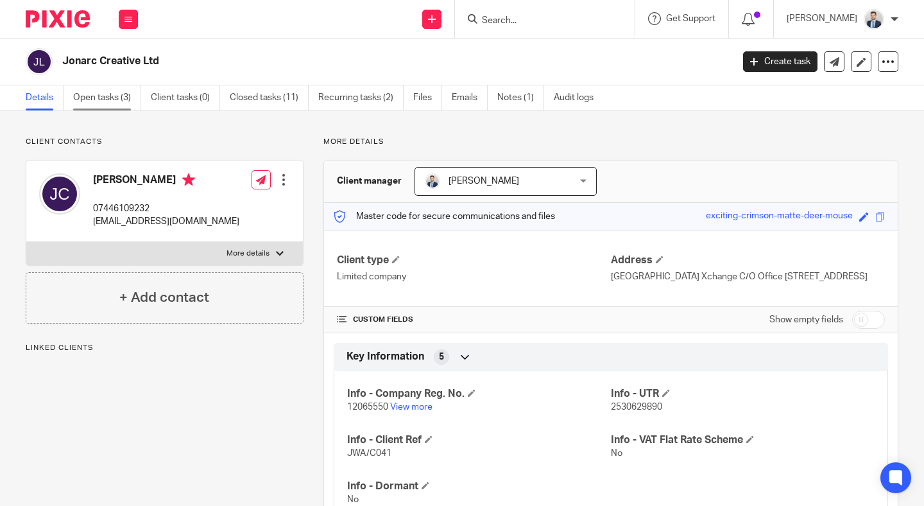
click at [100, 101] on link "Open tasks (3)" at bounding box center [107, 97] width 68 height 25
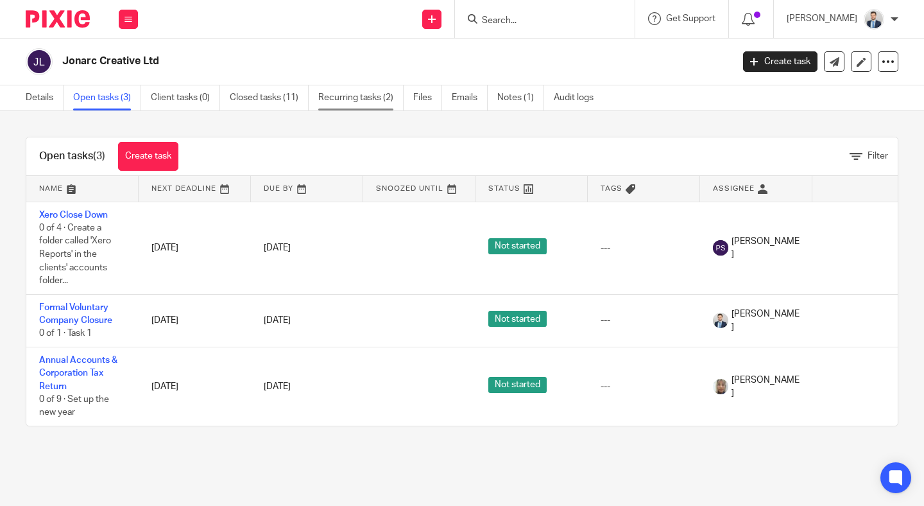
click at [361, 97] on link "Recurring tasks (2)" at bounding box center [360, 97] width 85 height 25
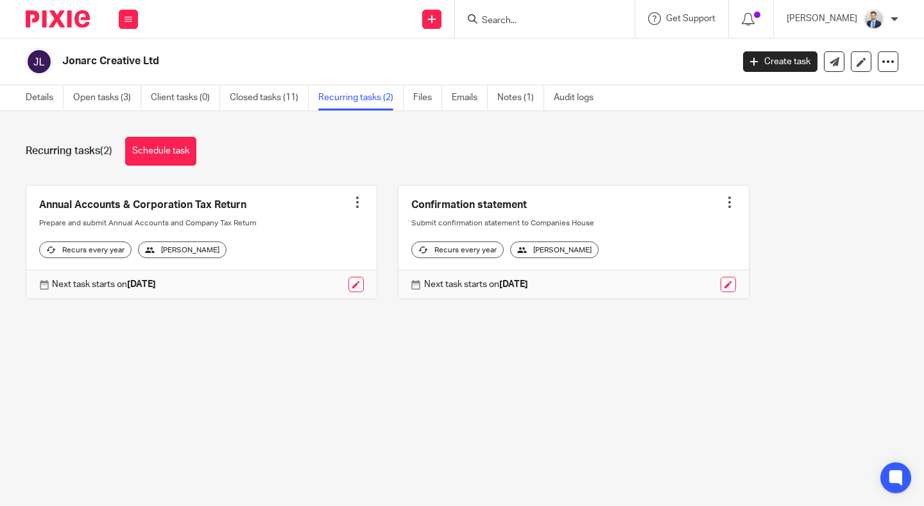
click at [359, 200] on div at bounding box center [357, 202] width 13 height 13
click at [309, 285] on span "Cancel schedule" at bounding box center [310, 283] width 67 height 9
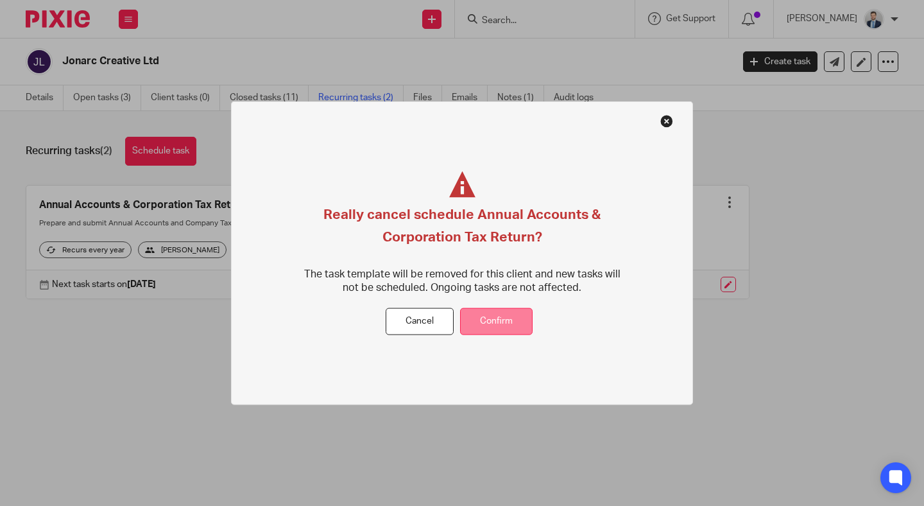
click at [485, 329] on button "Confirm" at bounding box center [496, 321] width 73 height 28
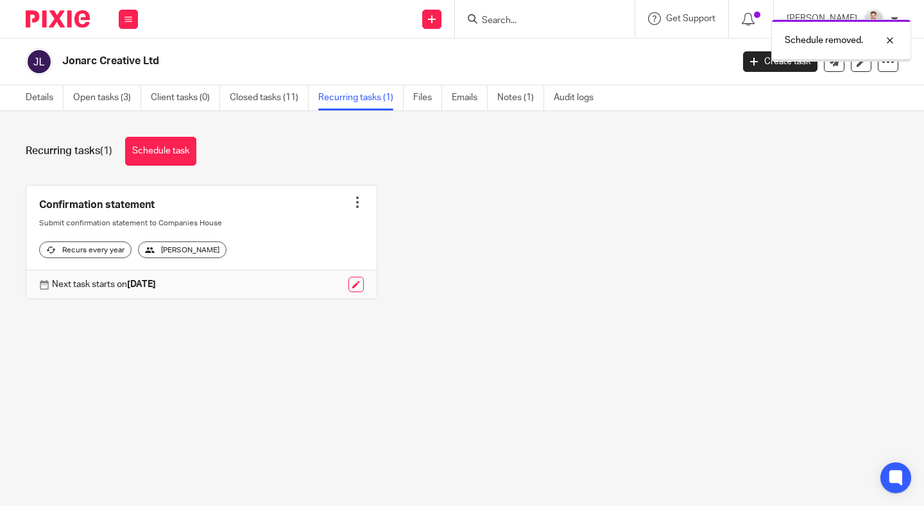
click at [360, 203] on div at bounding box center [357, 202] width 13 height 13
click at [324, 283] on span "Cancel schedule" at bounding box center [310, 283] width 67 height 9
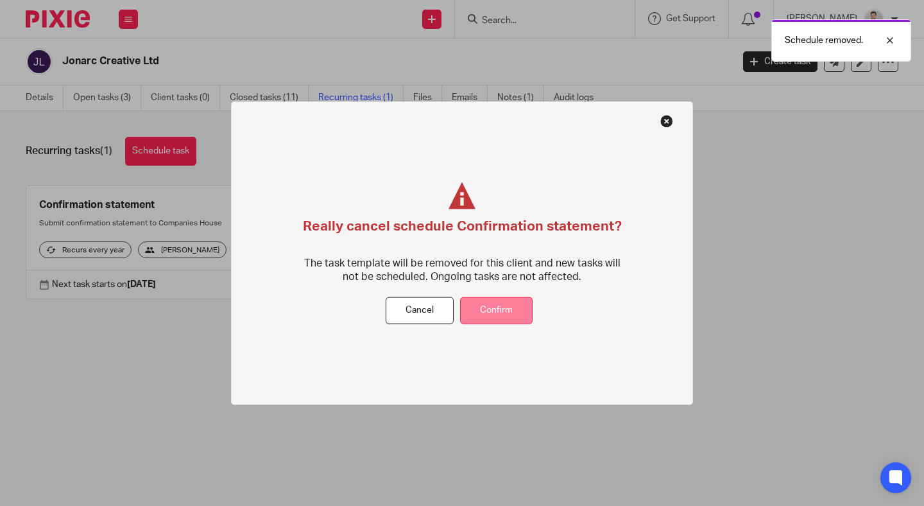
click at [483, 317] on button "Confirm" at bounding box center [496, 310] width 73 height 28
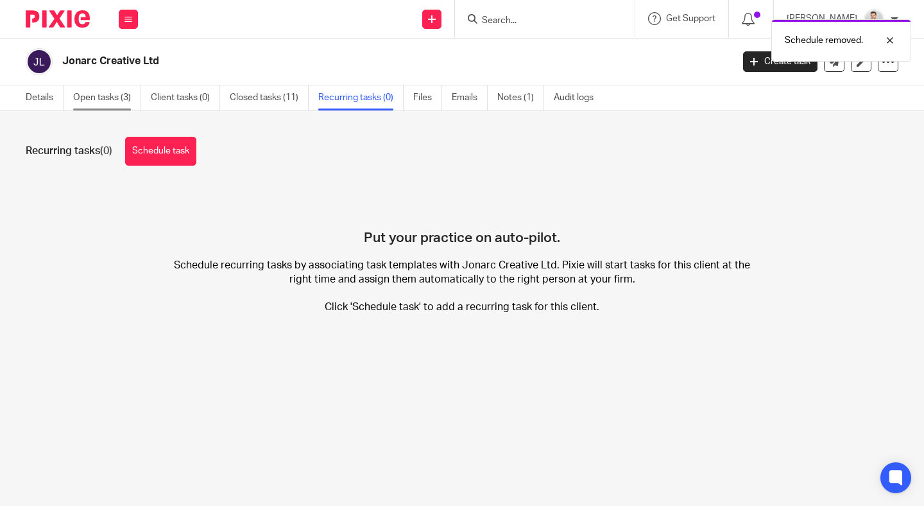
click at [86, 99] on link "Open tasks (3)" at bounding box center [107, 97] width 68 height 25
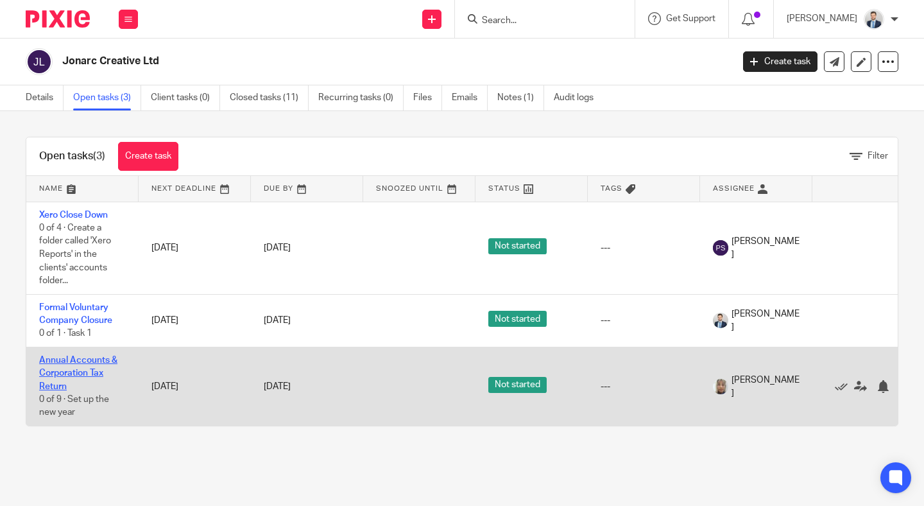
click at [75, 381] on link "Annual Accounts & Corporation Tax Return" at bounding box center [78, 373] width 78 height 35
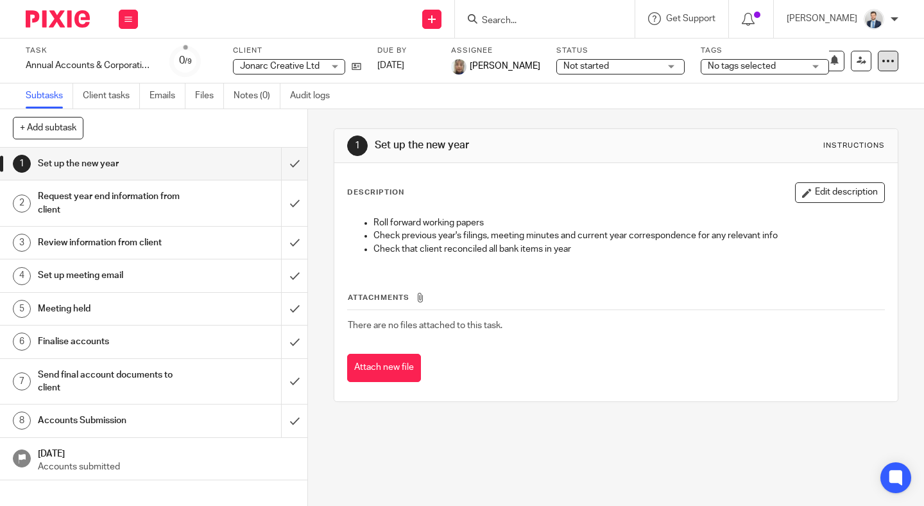
click at [891, 60] on icon at bounding box center [888, 61] width 13 height 13
click at [812, 172] on span "Delete" at bounding box center [819, 167] width 27 height 9
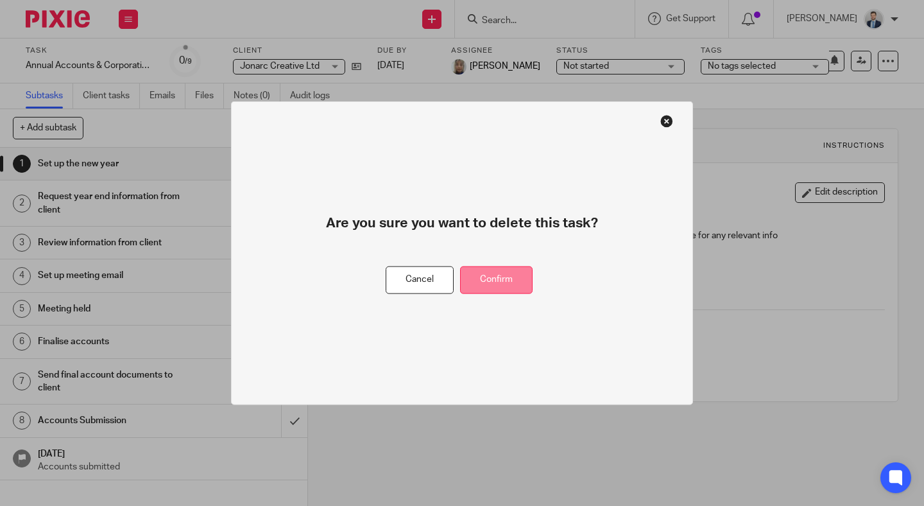
click at [508, 279] on button "Confirm" at bounding box center [496, 280] width 73 height 28
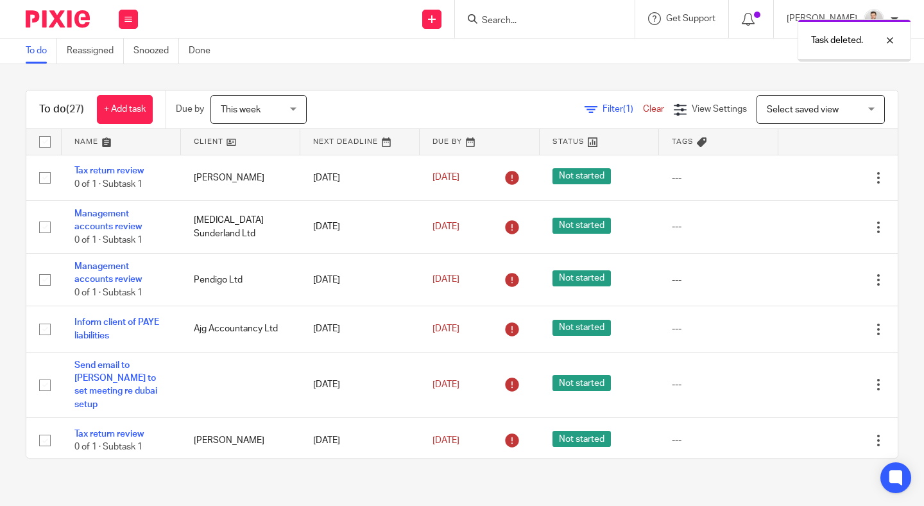
click at [128, 18] on icon at bounding box center [128, 19] width 8 height 8
click at [128, 60] on link "Work" at bounding box center [122, 59] width 22 height 9
click at [137, 111] on link "+ Add task" at bounding box center [125, 109] width 56 height 29
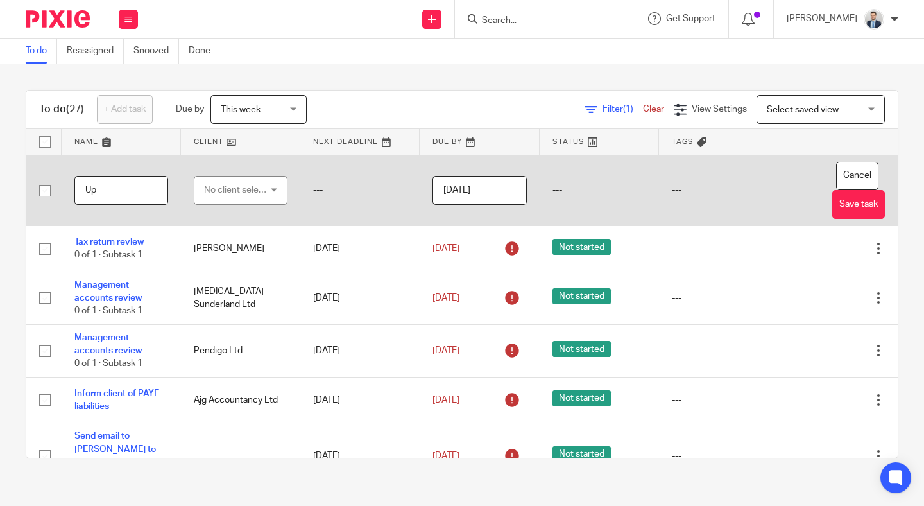
type input "U"
type input "Update shares on Inform Direct"
click at [266, 185] on div "No client selected" at bounding box center [237, 189] width 66 height 27
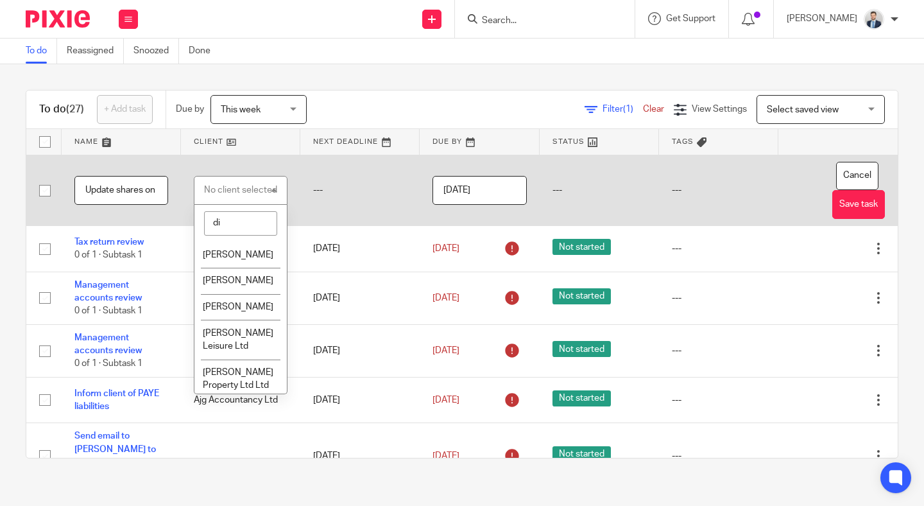
type input "d"
type input "a"
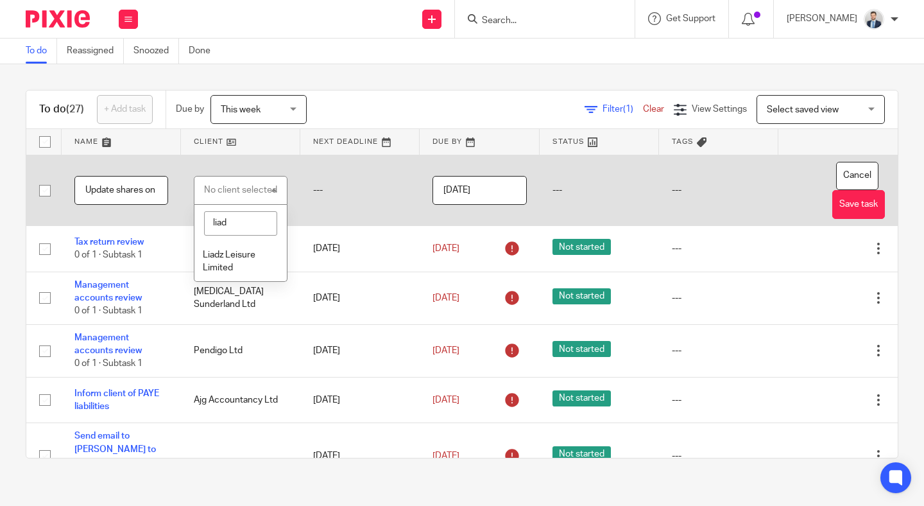
type input "liad"
click at [249, 262] on li "Liadz Leisure Limited" at bounding box center [240, 261] width 92 height 39
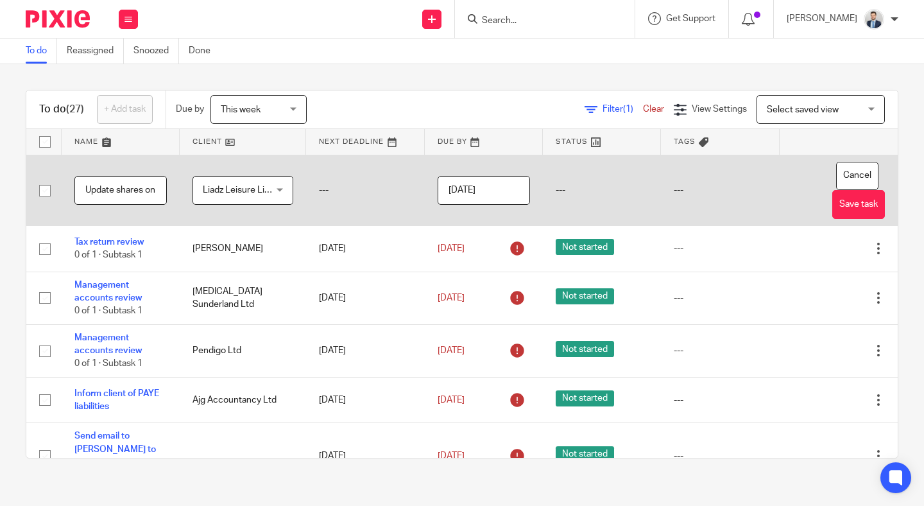
click at [520, 178] on input "[DATE]" at bounding box center [484, 190] width 92 height 29
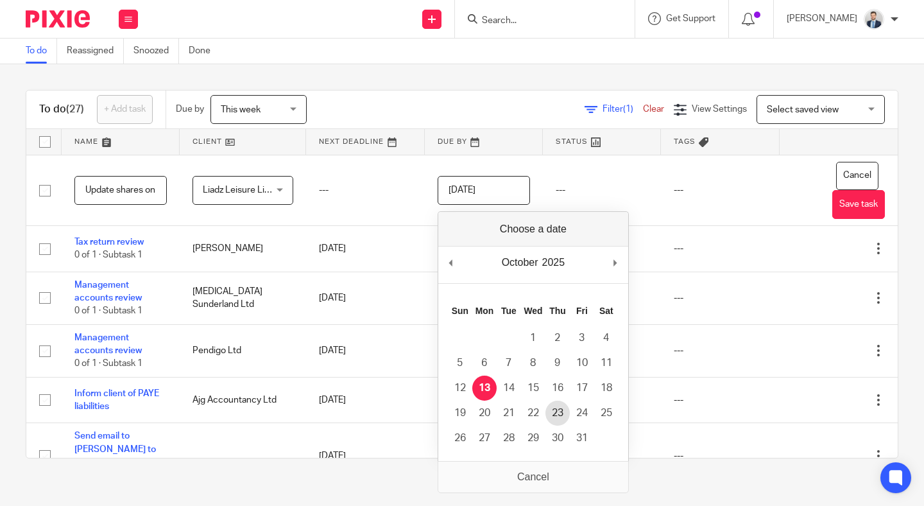
type input "2025-10-22"
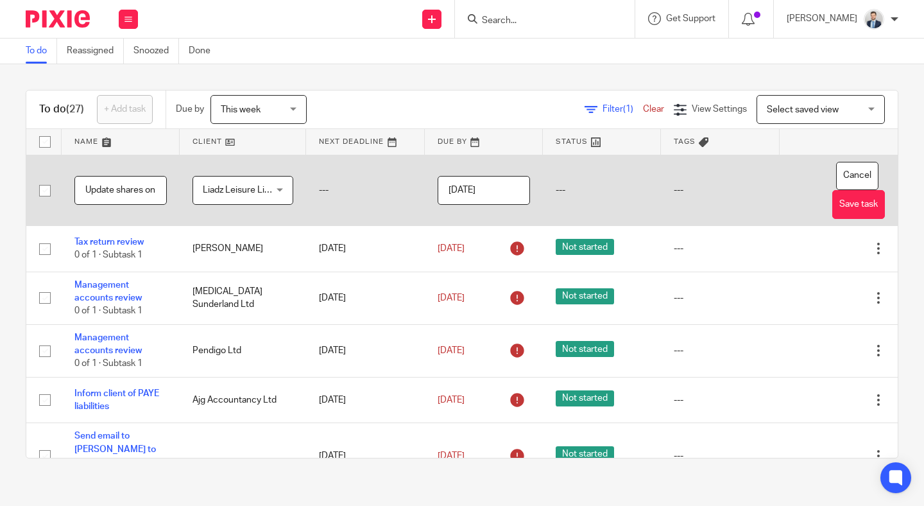
click at [830, 207] on div "Cancel Save task" at bounding box center [839, 191] width 92 height 58
click at [845, 209] on button "Save task" at bounding box center [858, 204] width 53 height 29
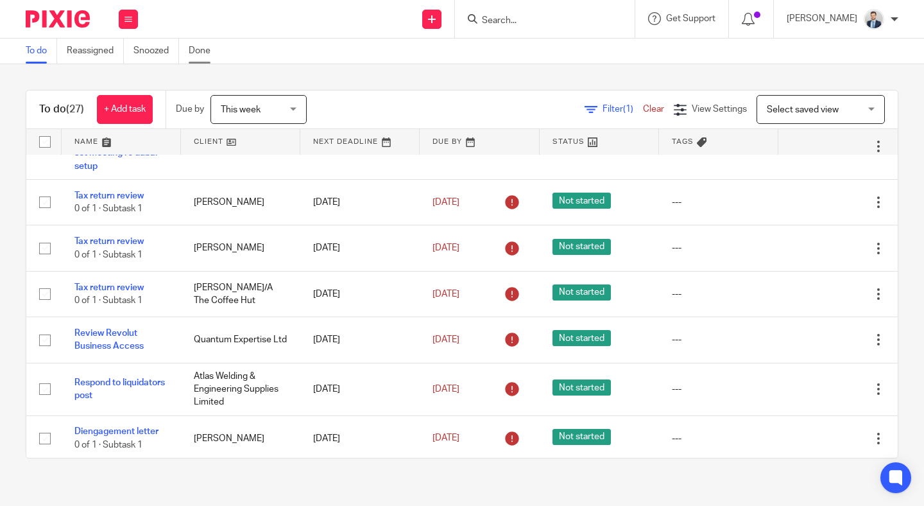
scroll to position [33, 0]
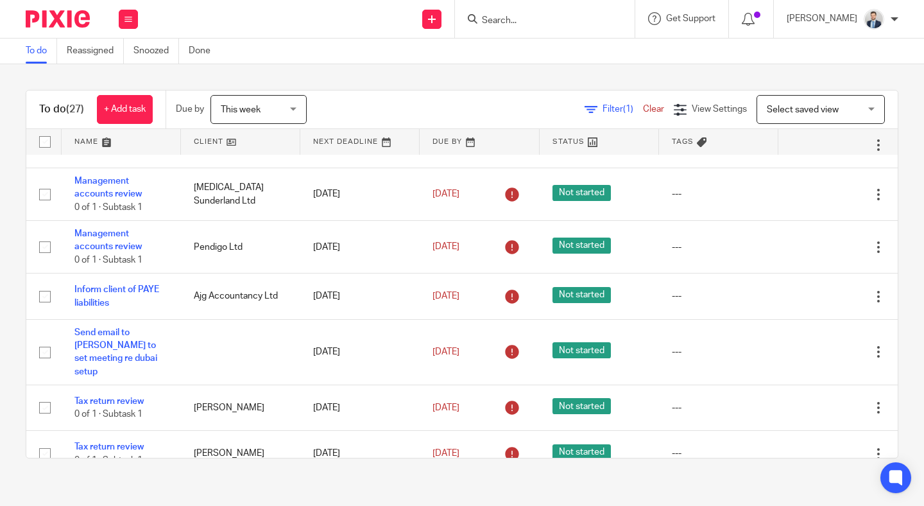
click at [567, 17] on input "Search" at bounding box center [539, 21] width 116 height 12
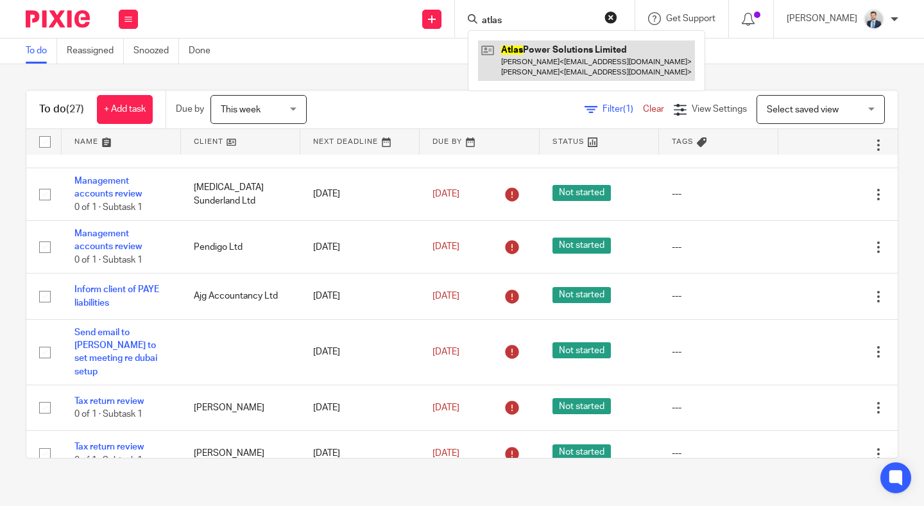
type input "atlas"
click at [549, 60] on link at bounding box center [586, 60] width 217 height 40
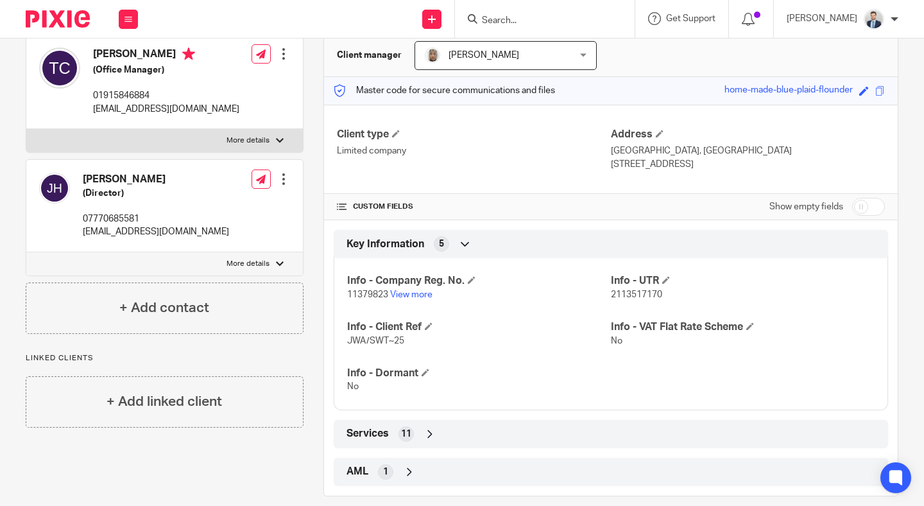
scroll to position [127, 0]
click at [851, 212] on div "Show empty fields" at bounding box center [827, 206] width 116 height 26
click at [859, 206] on input "checkbox" at bounding box center [868, 205] width 33 height 18
checkbox input "true"
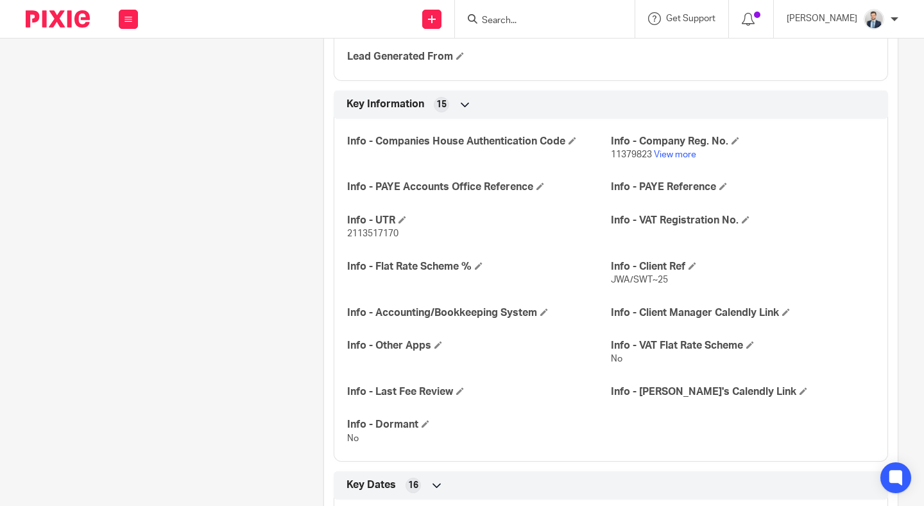
scroll to position [568, 0]
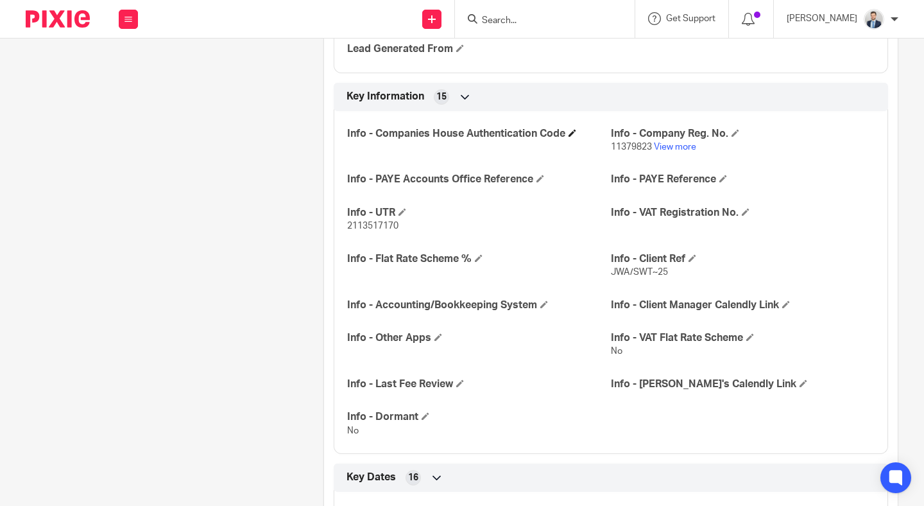
click at [576, 127] on h4 "Info - Companies House Authentication Code" at bounding box center [479, 133] width 264 height 13
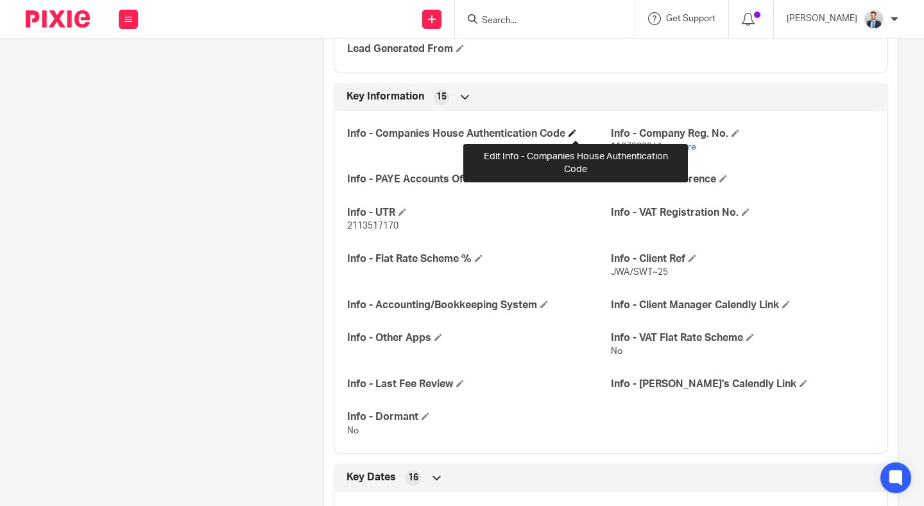
click at [576, 132] on span at bounding box center [573, 133] width 8 height 8
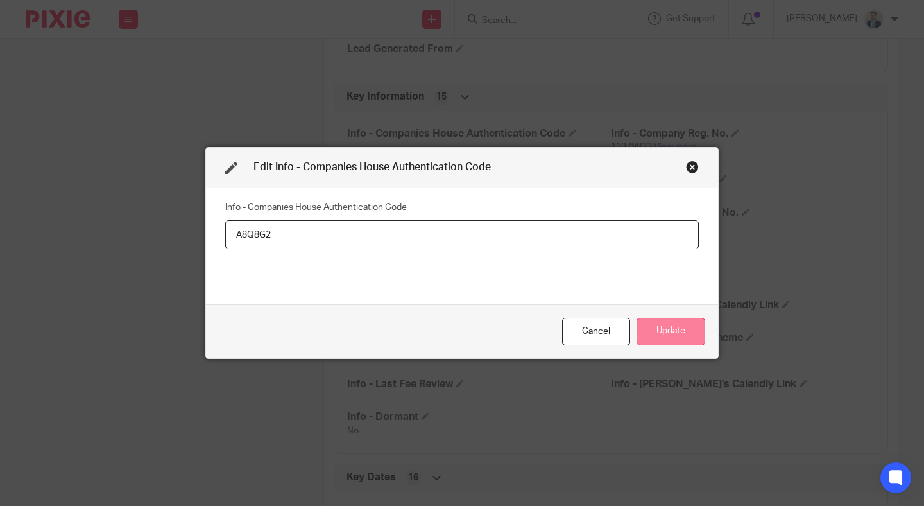
type input "A8Q8G2"
click at [658, 333] on button "Update" at bounding box center [671, 332] width 69 height 28
click at [671, 332] on button "Update" at bounding box center [671, 332] width 69 height 28
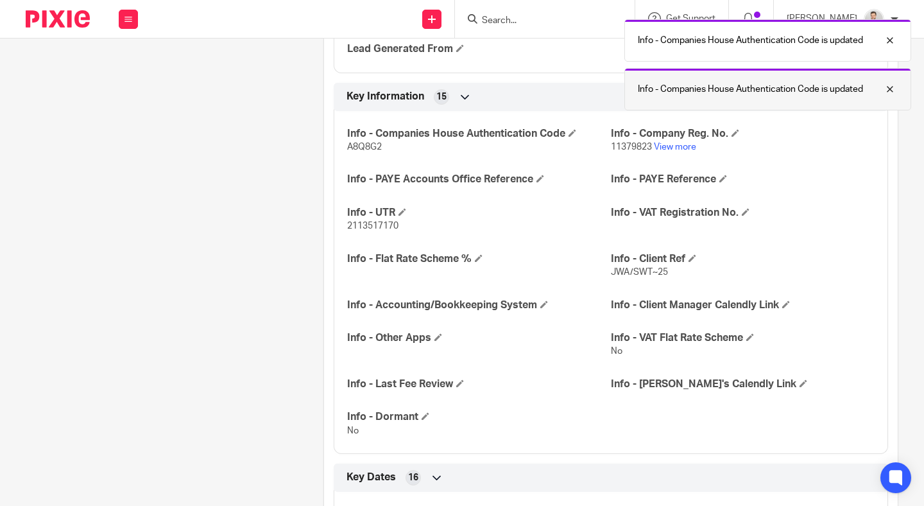
click at [891, 85] on div at bounding box center [880, 89] width 35 height 15
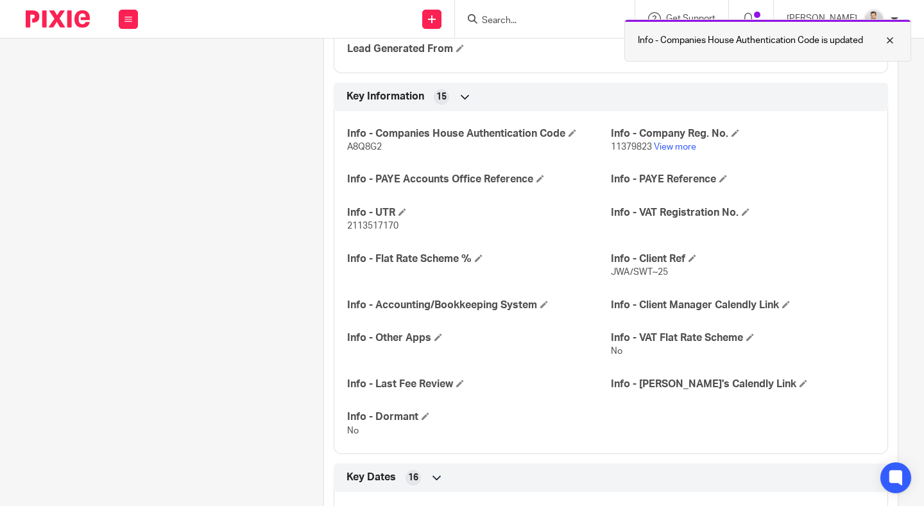
click at [888, 39] on div at bounding box center [880, 40] width 35 height 15
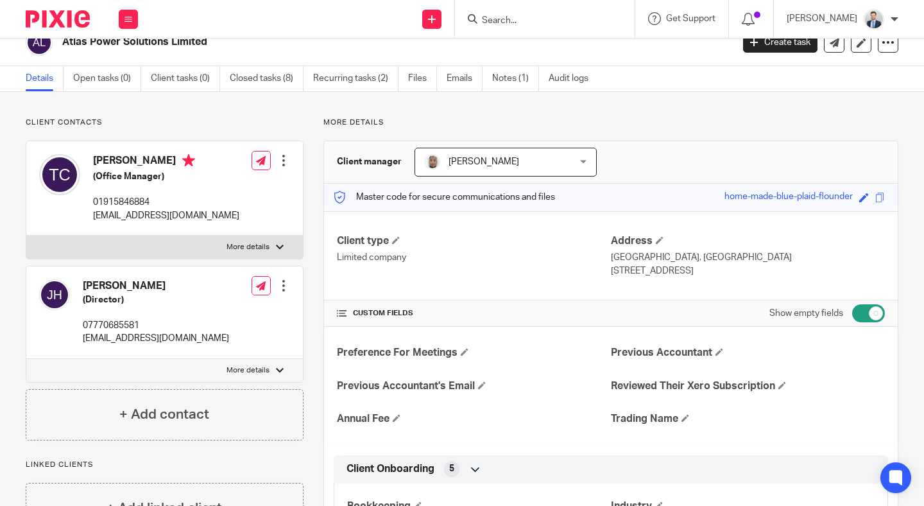
scroll to position [0, 0]
